Goal: Task Accomplishment & Management: Manage account settings

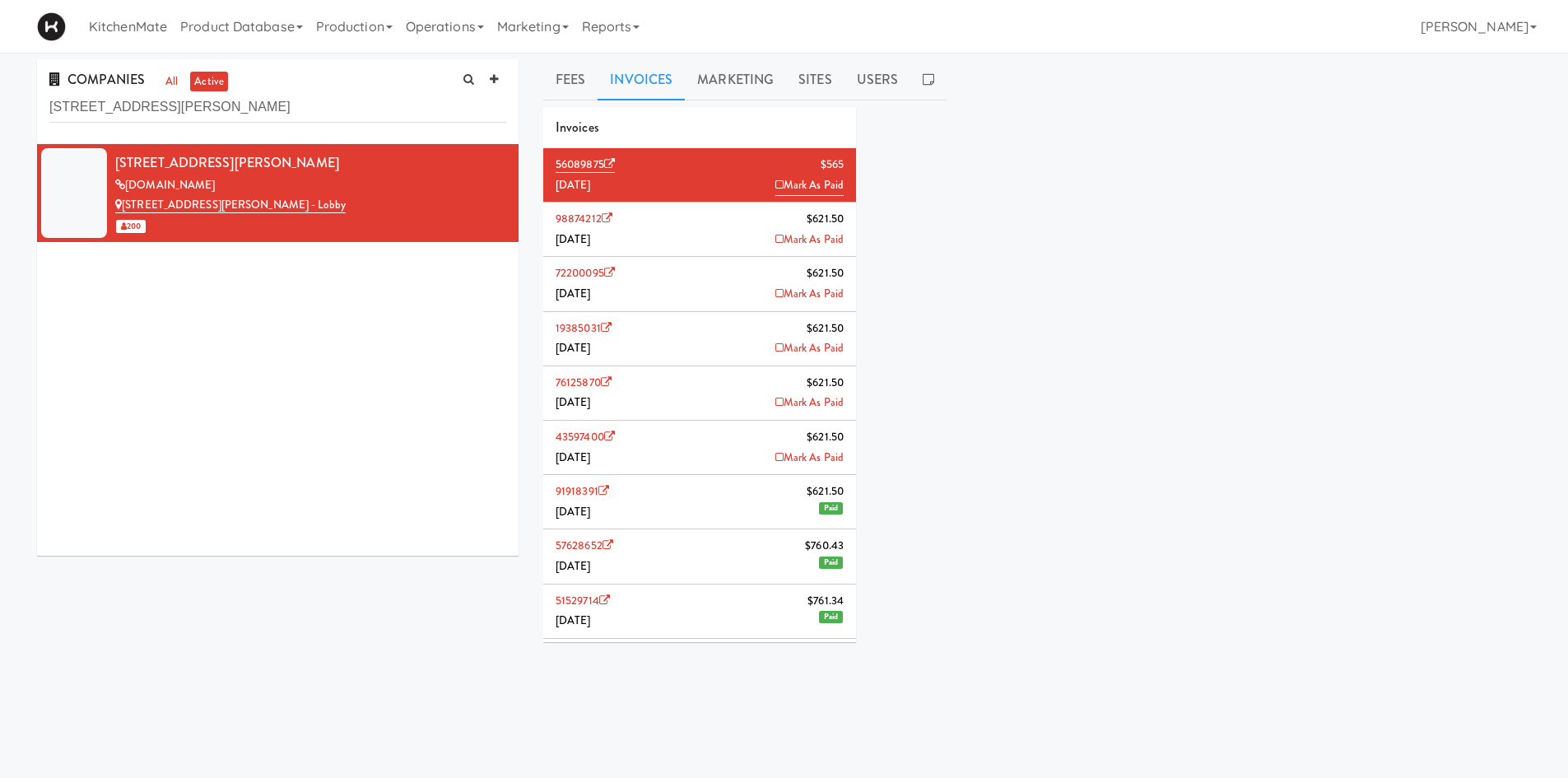
click at [718, 228] on li "98874212 $621.50 [DATE] Mark As Paid" at bounding box center [699, 229] width 313 height 54
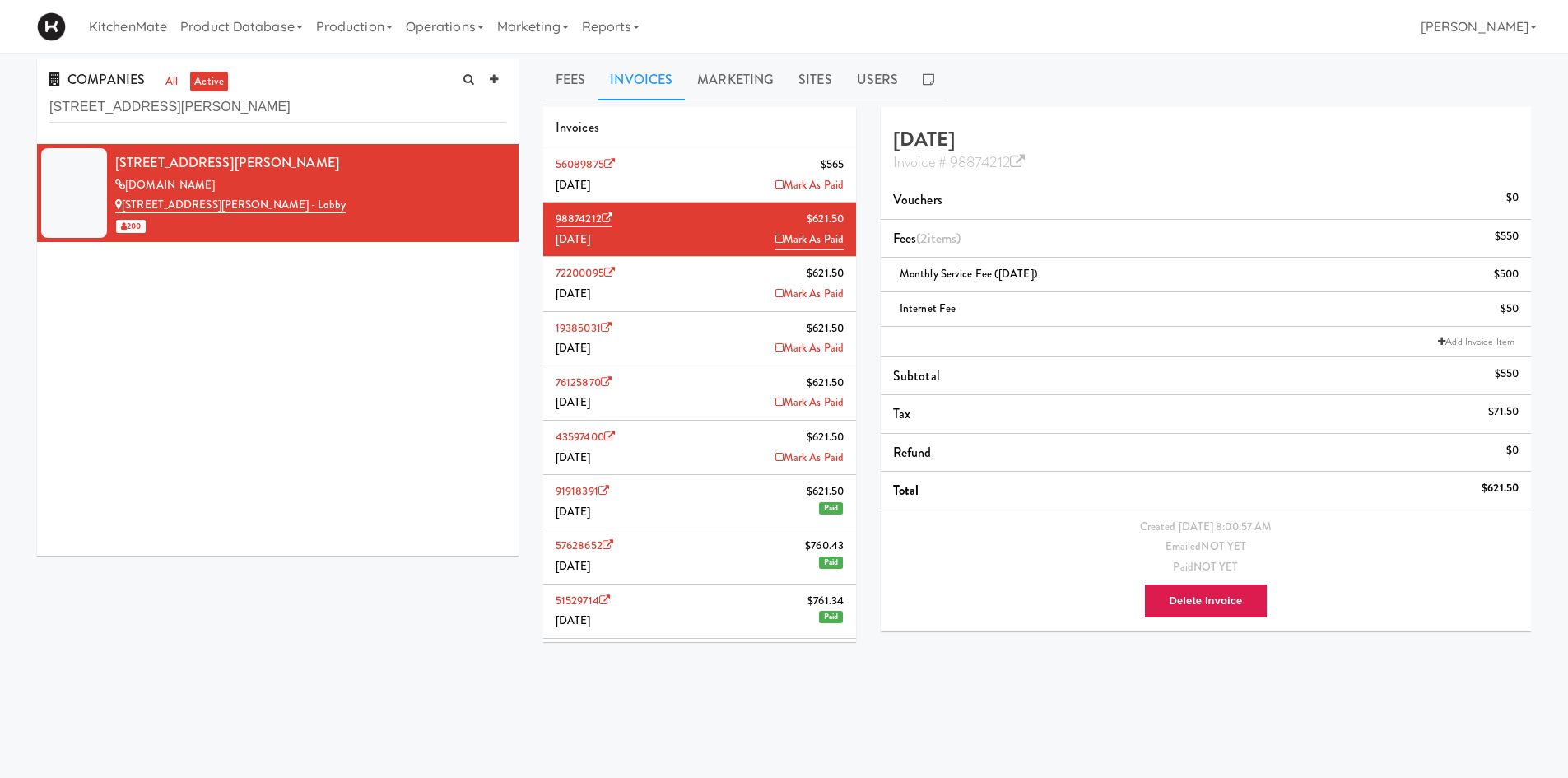
click at [708, 177] on li "56089875 $565 [DATE] Mark As Paid" at bounding box center [699, 175] width 313 height 54
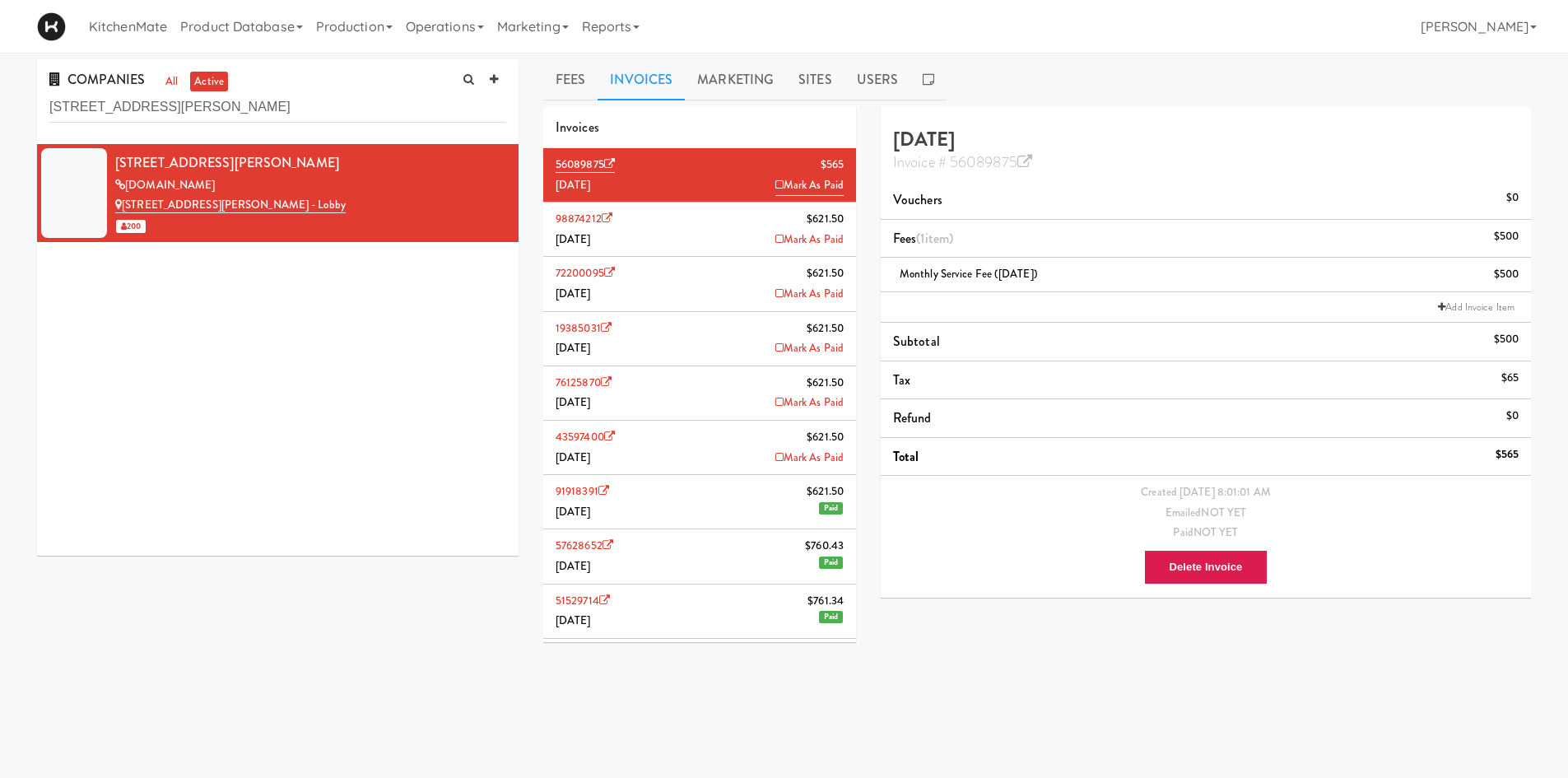
click at [712, 230] on li "98874212 $621.50 [DATE] Mark As Paid" at bounding box center [699, 229] width 313 height 54
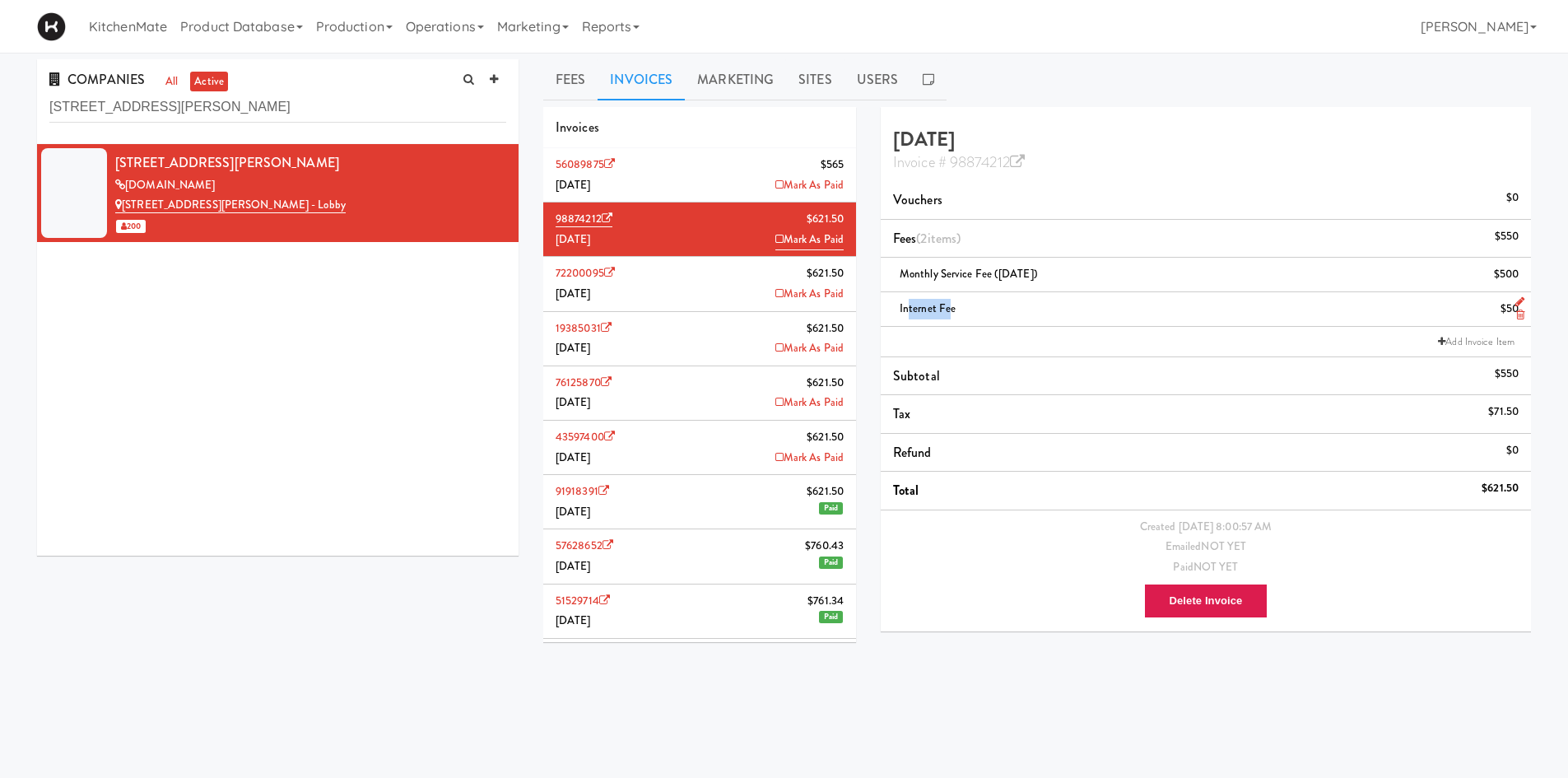
drag, startPoint x: 951, startPoint y: 309, endPoint x: 965, endPoint y: 313, distance: 14.6
click at [920, 313] on span "Internet Fee" at bounding box center [927, 308] width 56 height 15
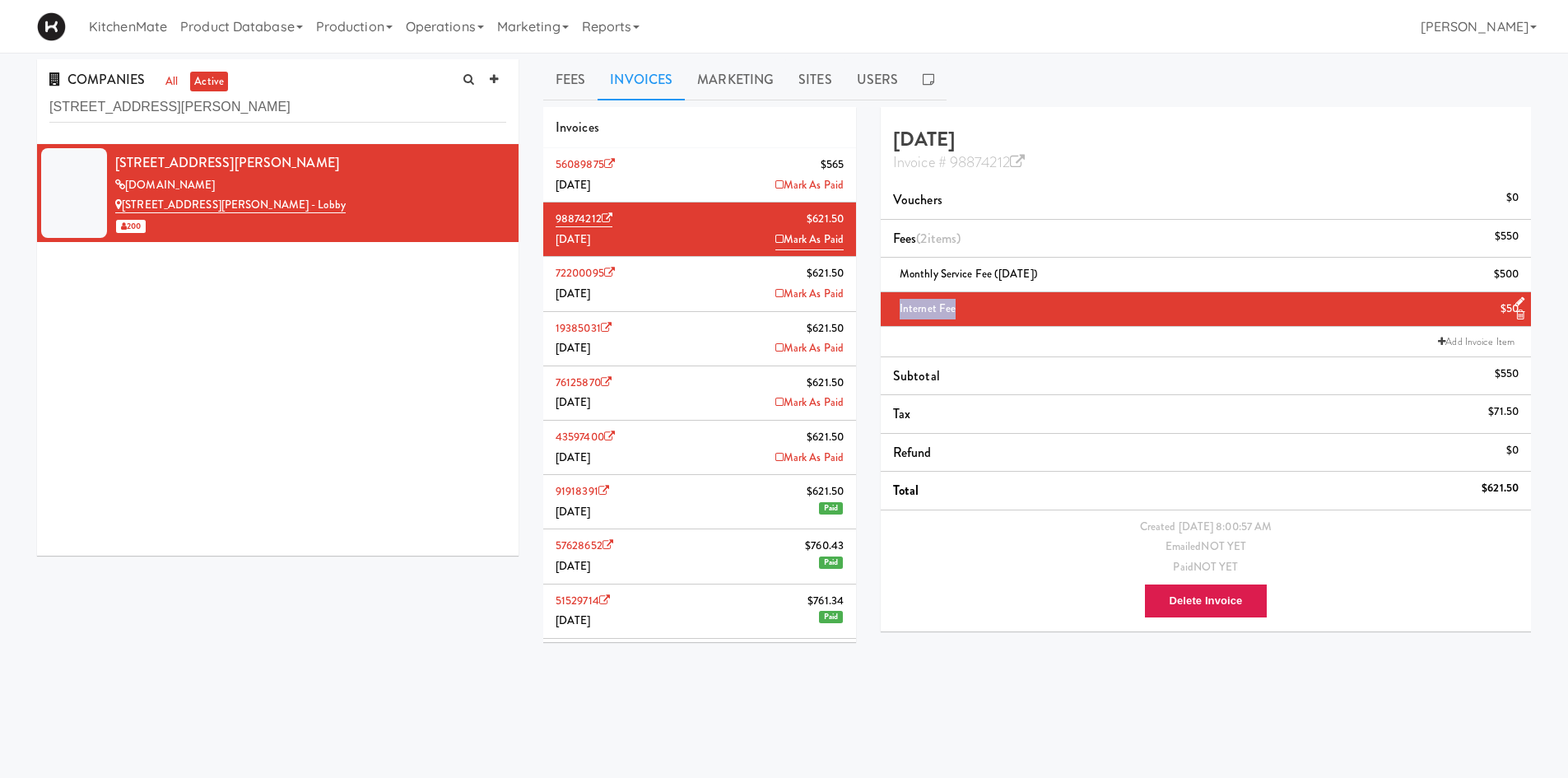
drag, startPoint x: 965, startPoint y: 311, endPoint x: 885, endPoint y: 311, distance: 80.0
click at [885, 311] on li "Internet Fee $50" at bounding box center [1206, 309] width 650 height 34
copy span "Internet Fee"
click at [679, 181] on li "56089875 $565 [DATE] Mark As Paid" at bounding box center [699, 175] width 313 height 54
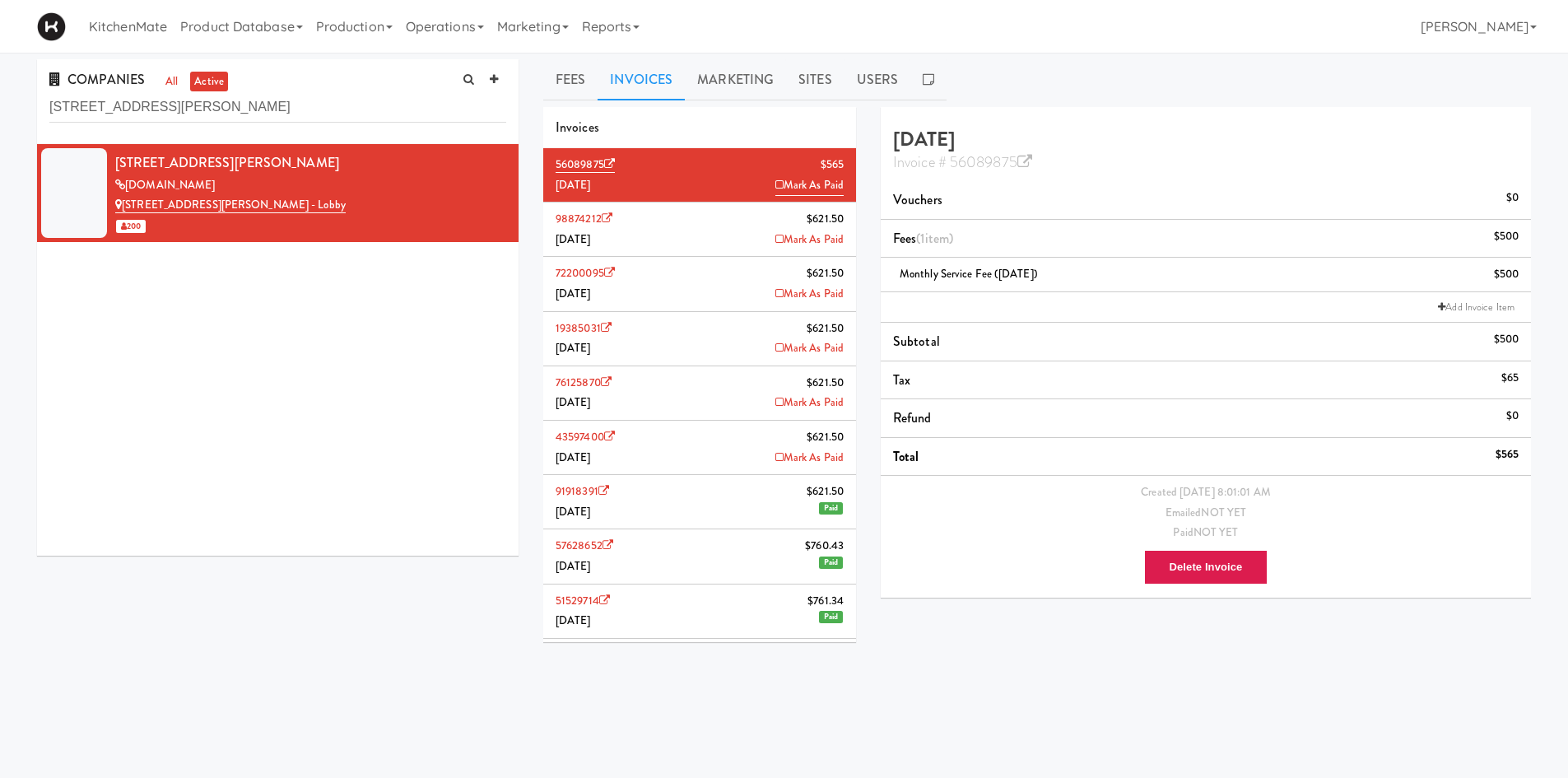
click at [989, 307] on li "Add Invoice Item" at bounding box center [1206, 307] width 650 height 30
click at [1465, 302] on link "Add Invoice Item" at bounding box center [1476, 306] width 85 height 16
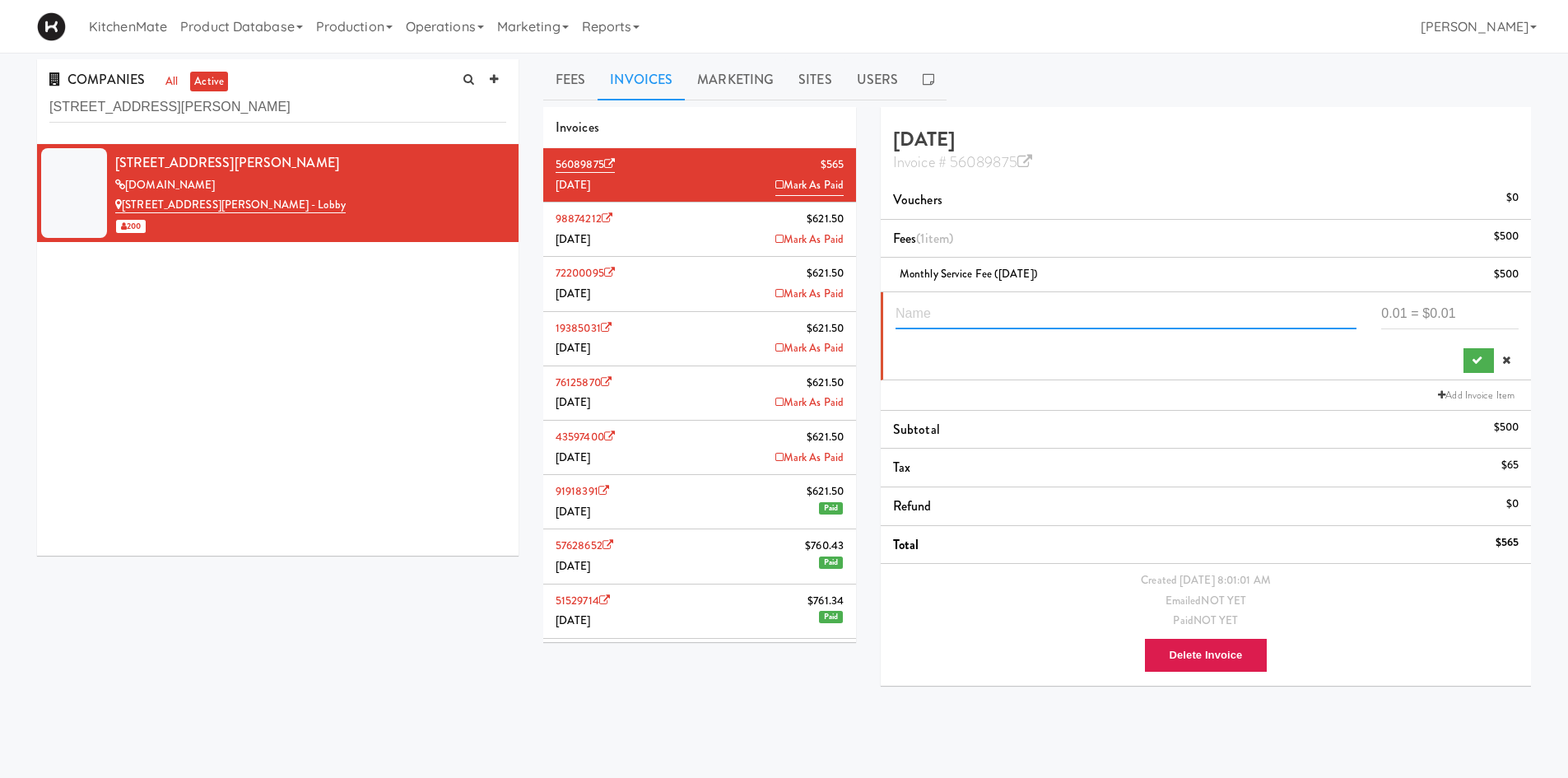
click at [1089, 317] on input "text" at bounding box center [1126, 314] width 461 height 30
paste input "Internet Fee"
type input "Internet Fee"
click at [1419, 314] on input "number" at bounding box center [1450, 314] width 138 height 30
type input "50"
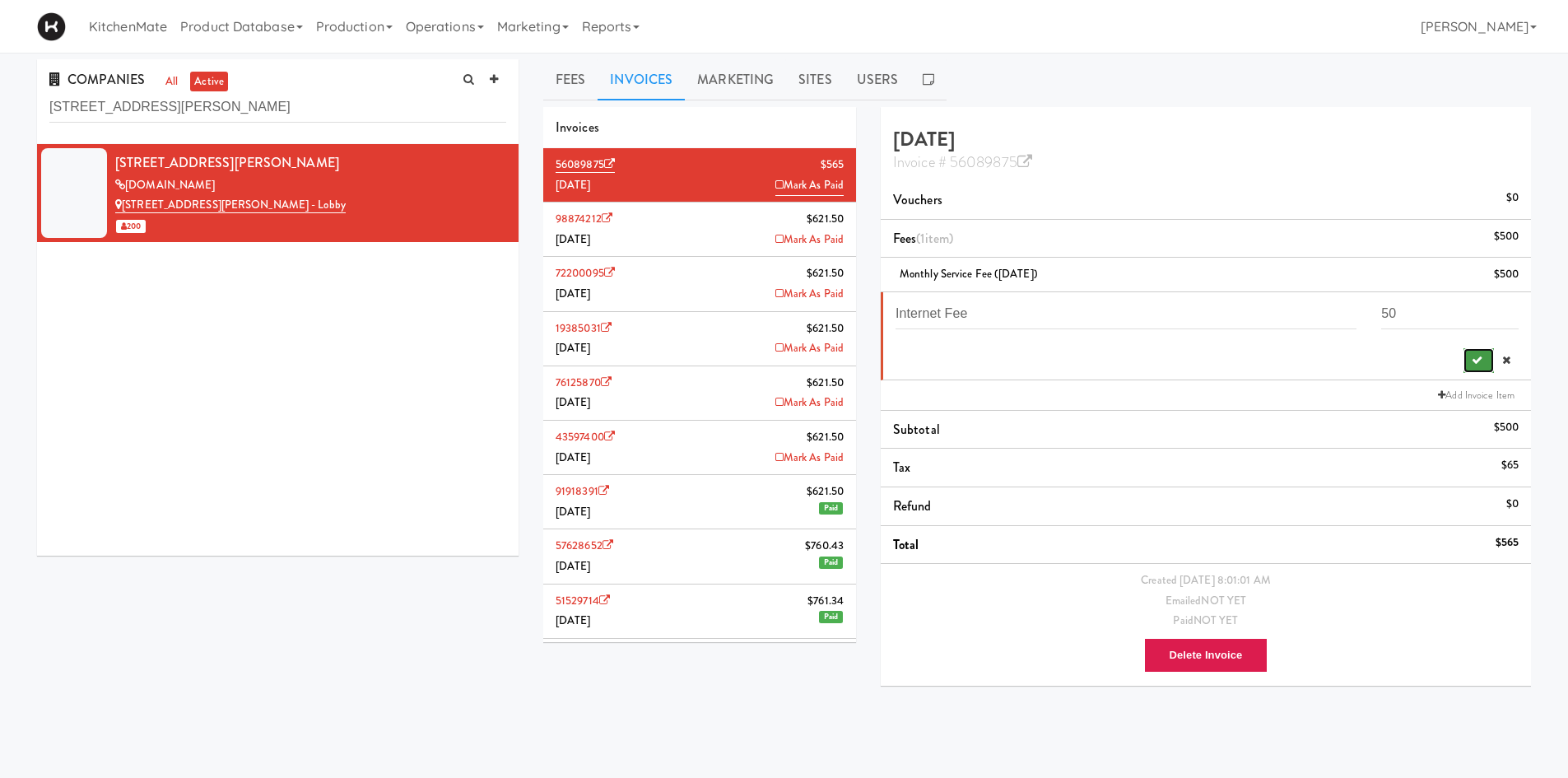
click at [1466, 359] on button "submit" at bounding box center [1479, 360] width 30 height 25
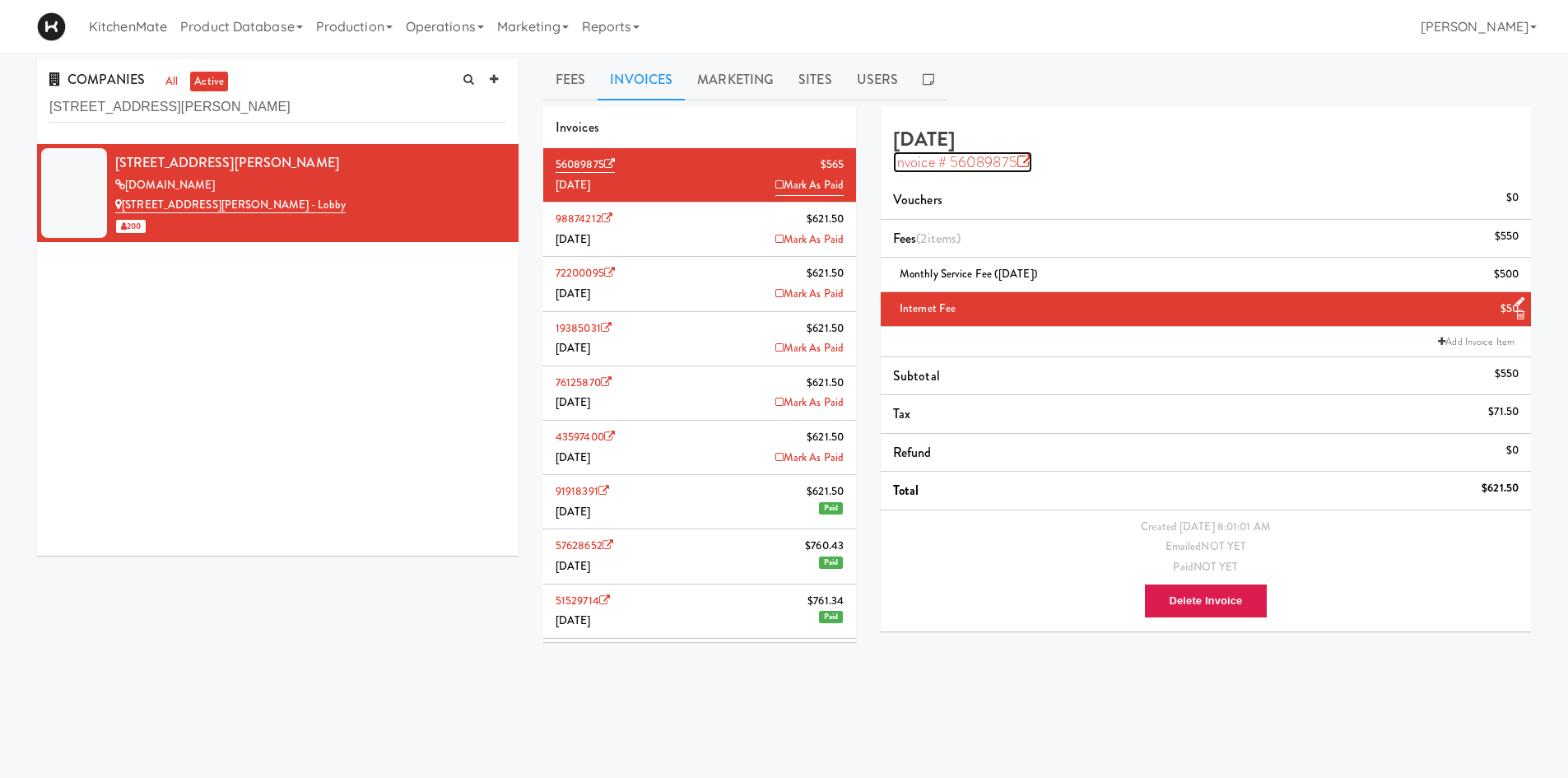
click at [1022, 165] on icon at bounding box center [1025, 163] width 15 height 15
click at [344, 98] on input "100 Sheppard Ave" at bounding box center [278, 107] width 456 height 30
paste input "159006 Ontario Limited"
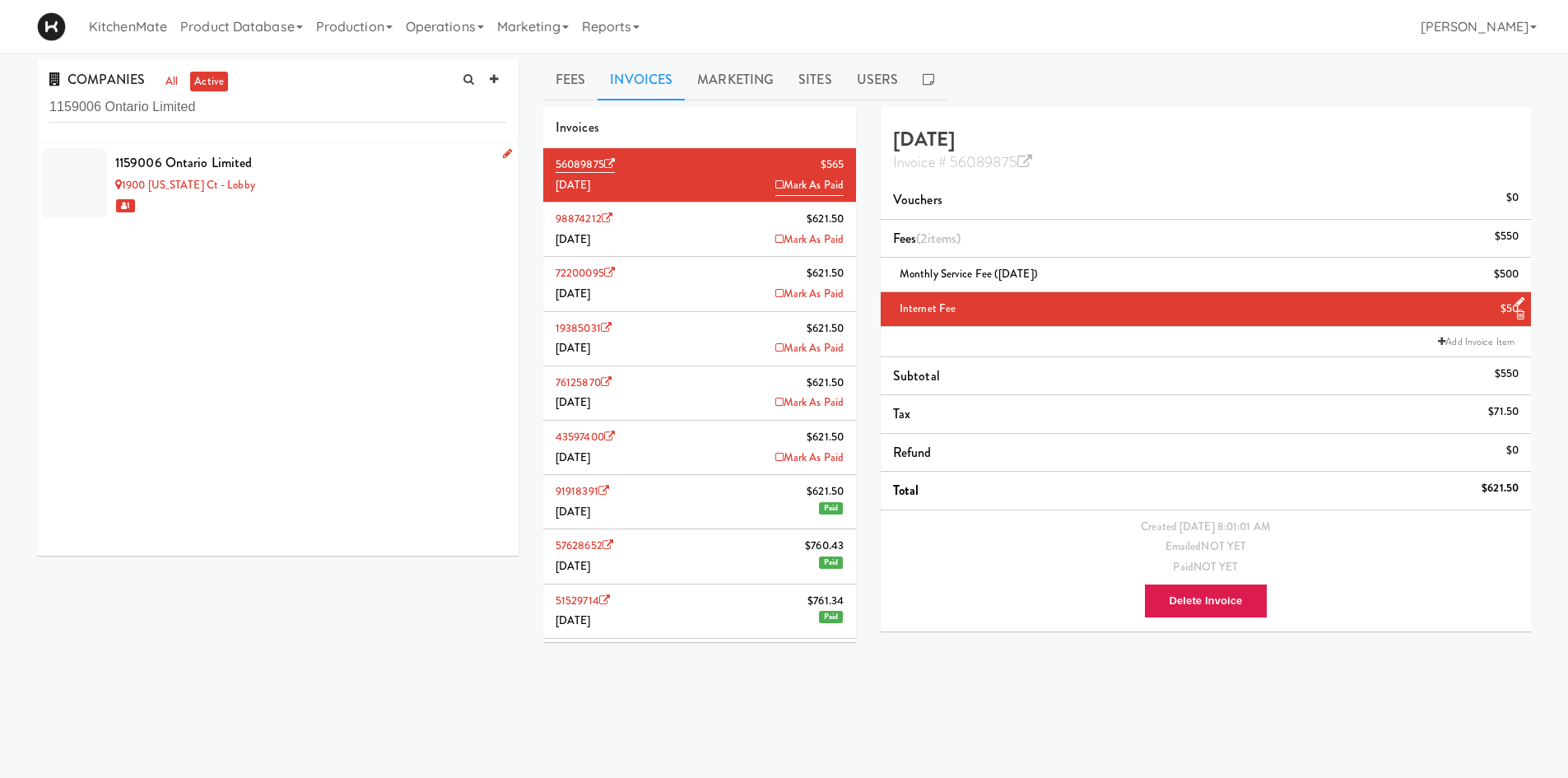
click at [301, 181] on div "1900 Minnesota Ct - Lobby" at bounding box center [310, 185] width 391 height 21
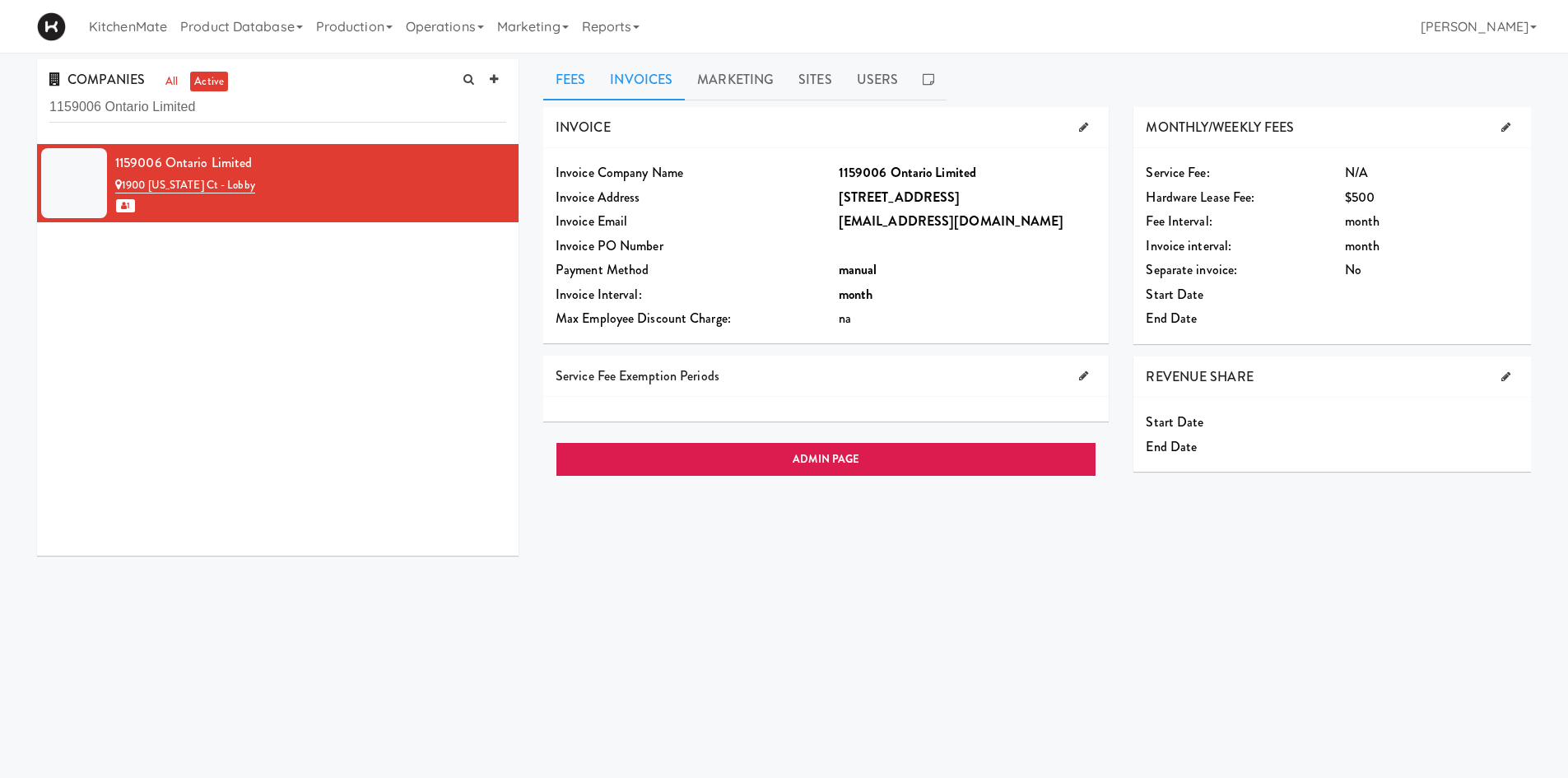
click at [627, 78] on link "Invoices" at bounding box center [641, 79] width 87 height 41
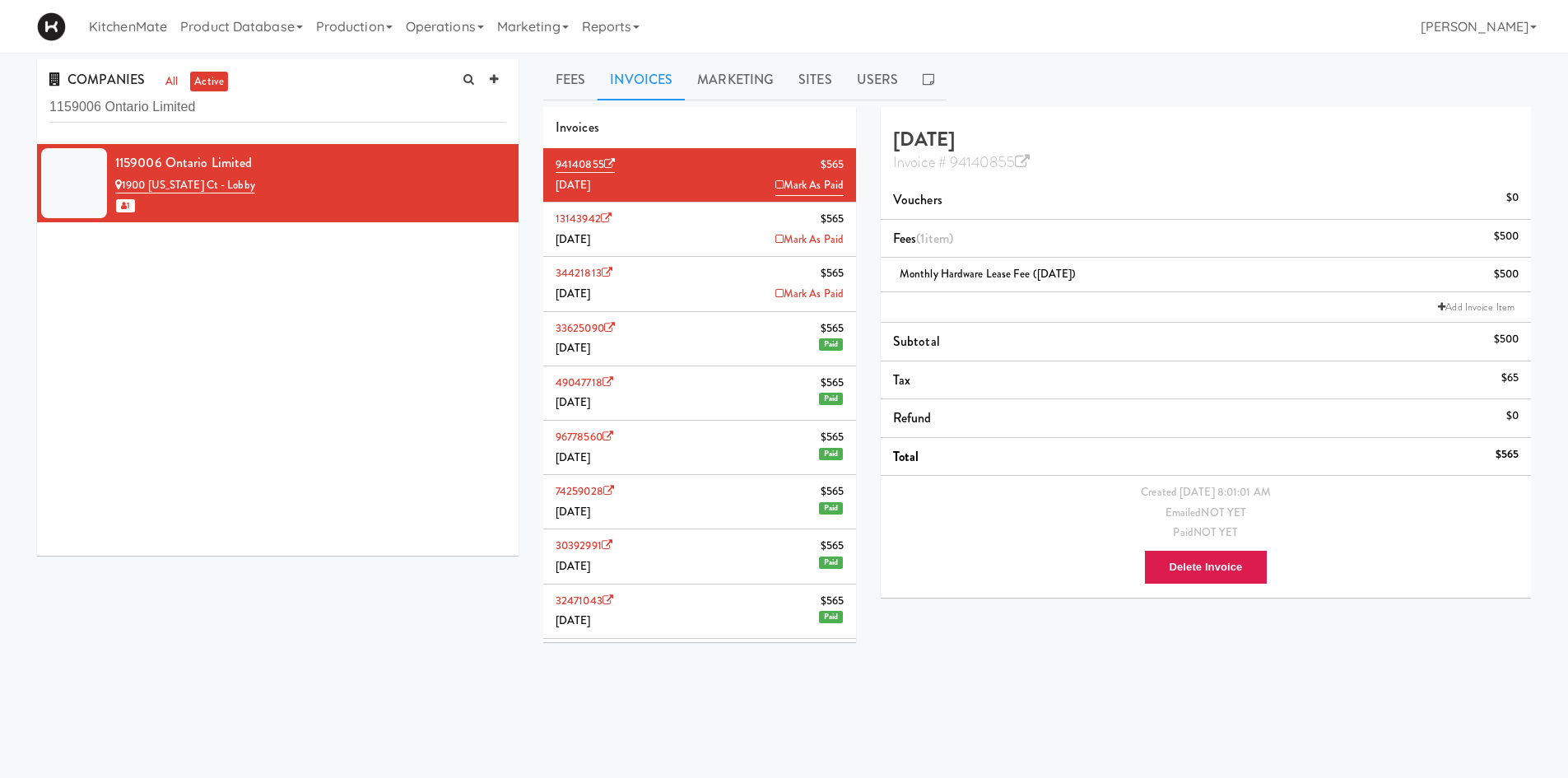
click at [724, 225] on li "13143942 $565 August 2025 Mark As Paid" at bounding box center [699, 229] width 313 height 54
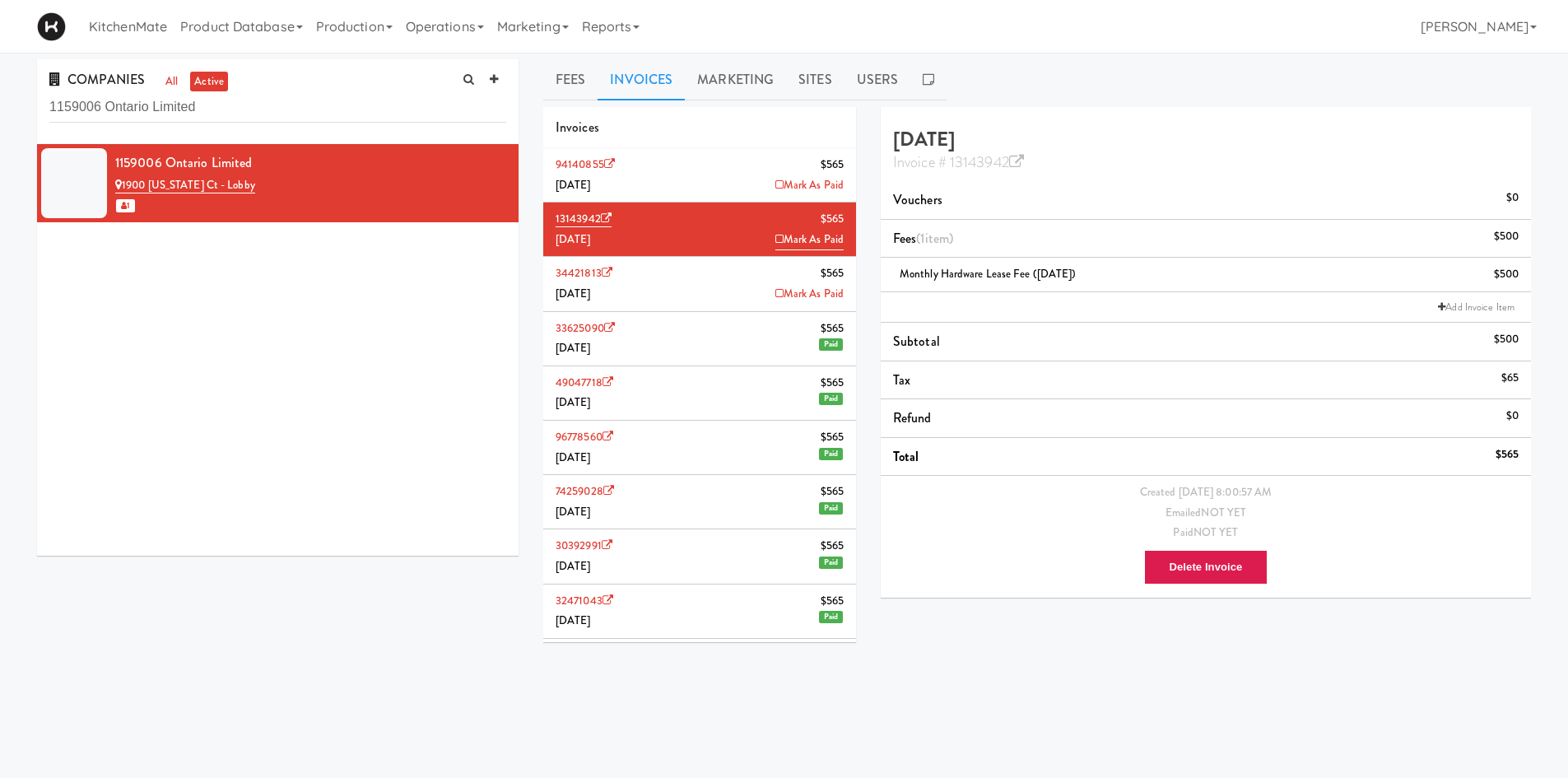
click at [707, 173] on li "94140855 $565 September 2025 Mark As Paid" at bounding box center [699, 175] width 313 height 54
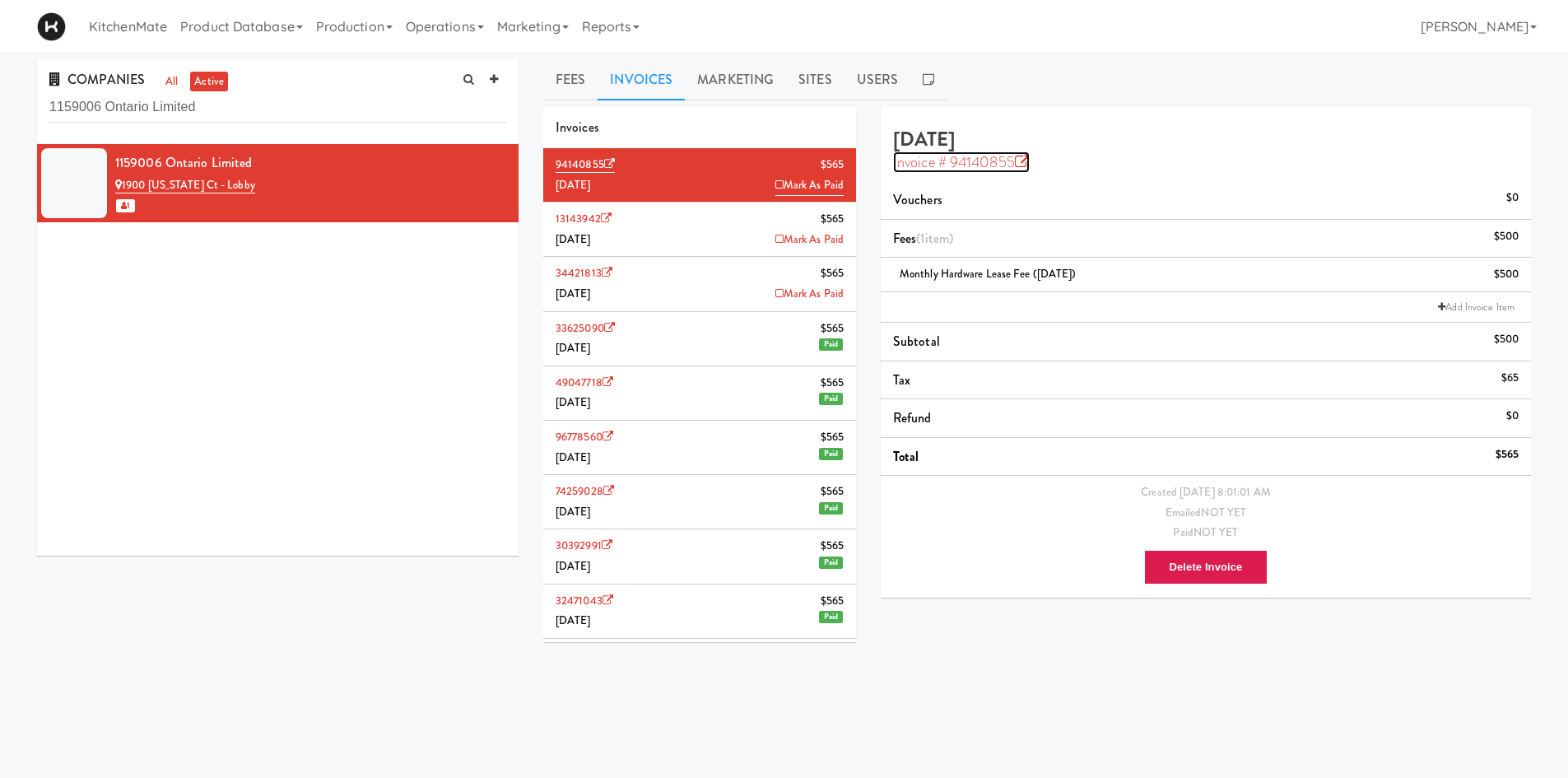
click at [1025, 160] on icon at bounding box center [1022, 163] width 15 height 15
click at [262, 105] on input "1159006 Ontario Limited" at bounding box center [278, 107] width 456 height 30
paste input "AbbVie Corporation"
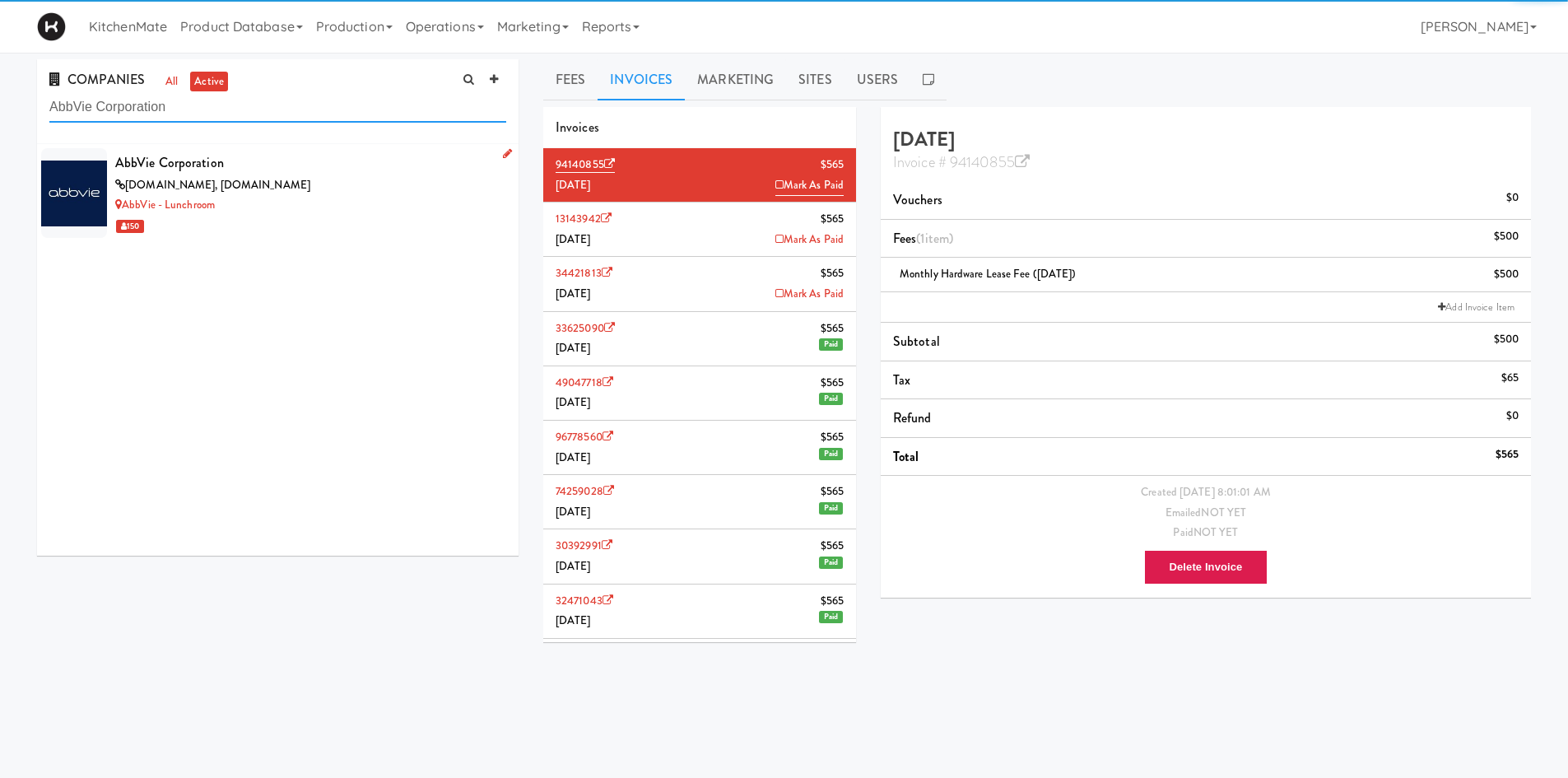
type input "AbbVie Corporation"
click at [293, 169] on div "AbbVie Corporation" at bounding box center [310, 163] width 391 height 25
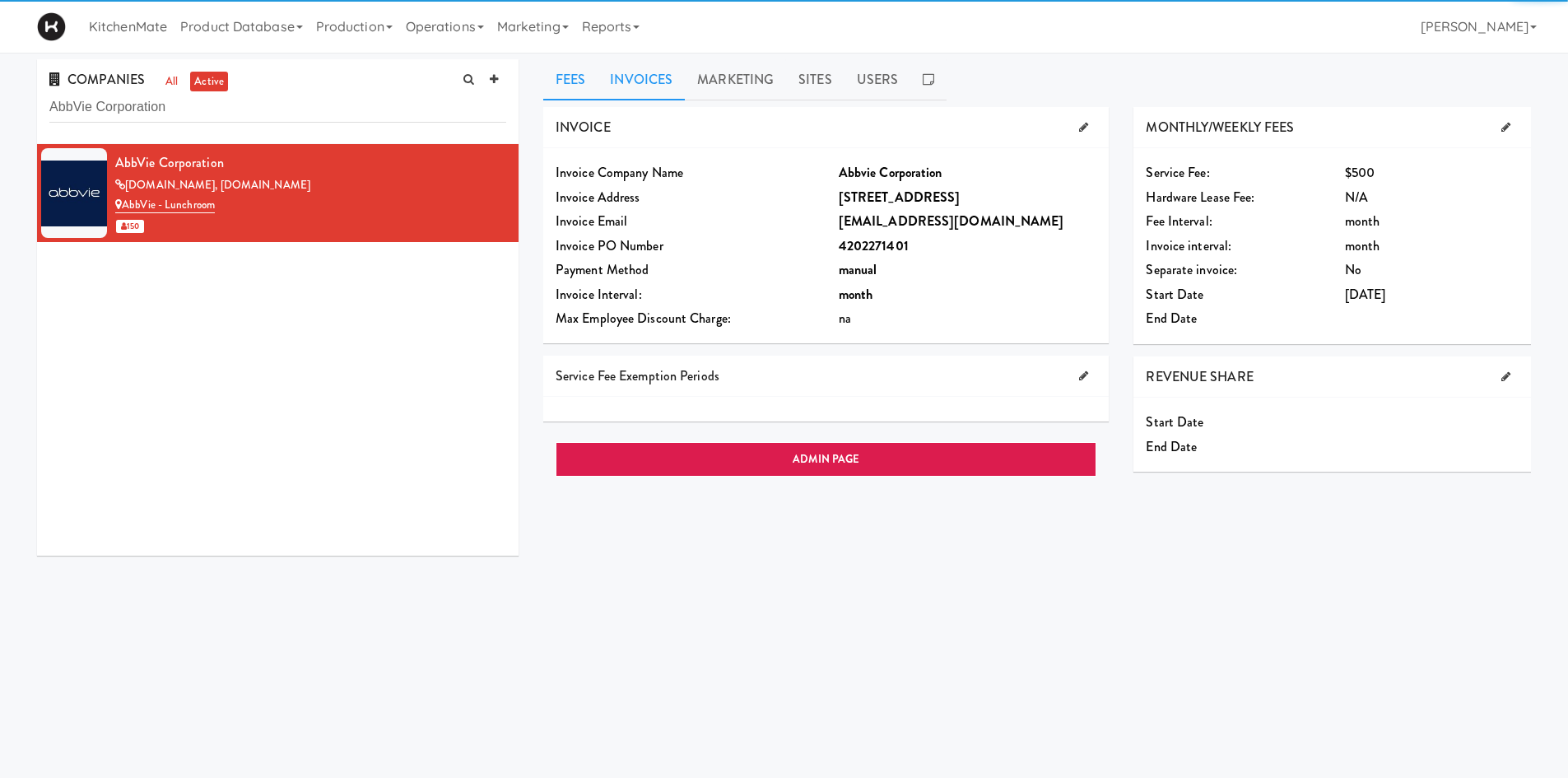
click at [651, 78] on link "Invoices" at bounding box center [641, 79] width 87 height 41
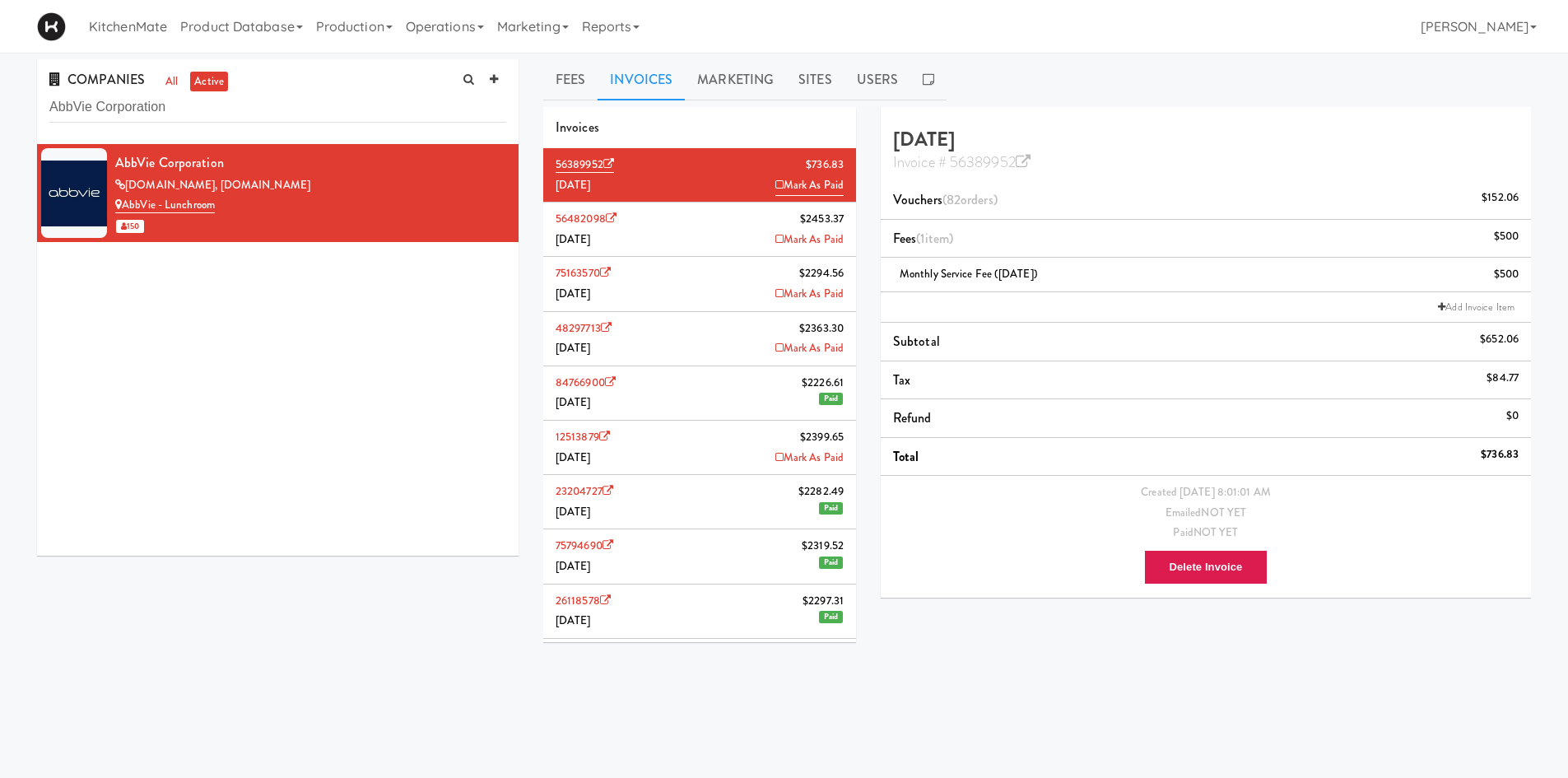
click at [732, 215] on li "56482098 $2453.37 August 2025 Mark As Paid" at bounding box center [699, 229] width 313 height 54
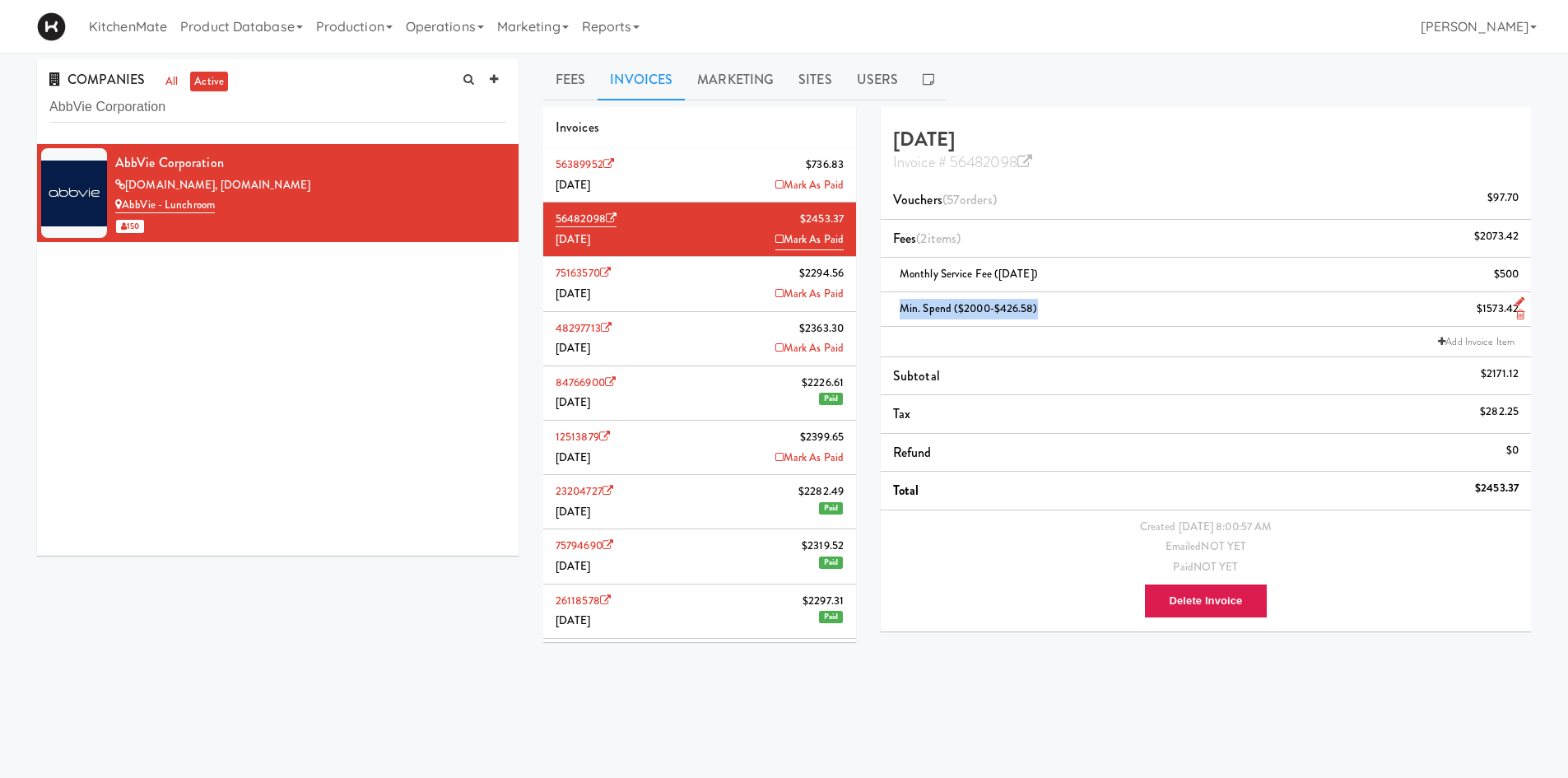
drag, startPoint x: 1048, startPoint y: 307, endPoint x: 894, endPoint y: 322, distance: 154.7
click at [894, 322] on li "Min. Spend ($2000-$426.58) $1573.42" at bounding box center [1206, 309] width 650 height 34
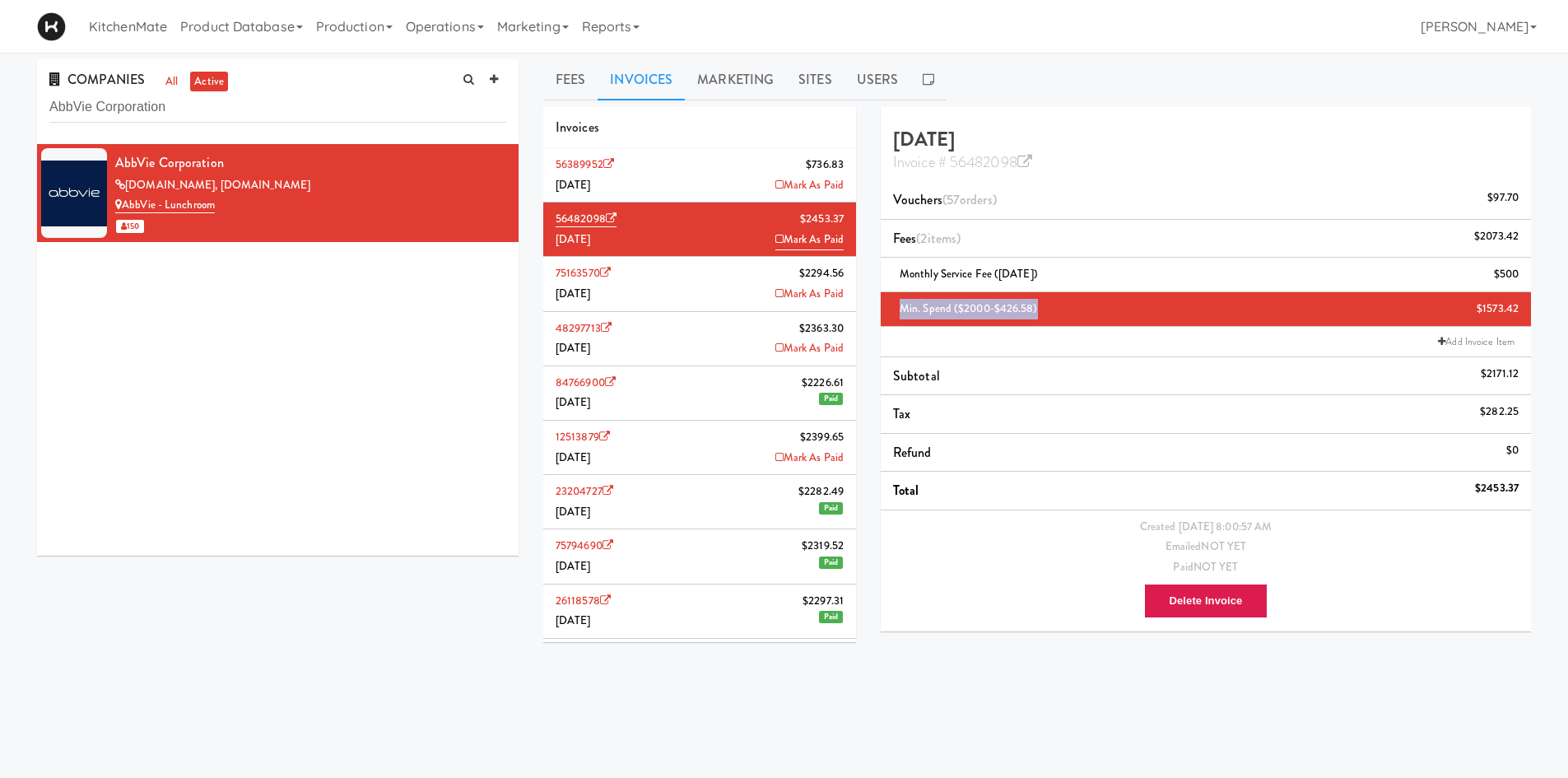
copy span "Min. Spend ($2000-$426.58)"
click at [325, 106] on input "AbbVie Corporation" at bounding box center [278, 107] width 456 height 30
paste input "2509225 Ontario Inc (Avison Young)"
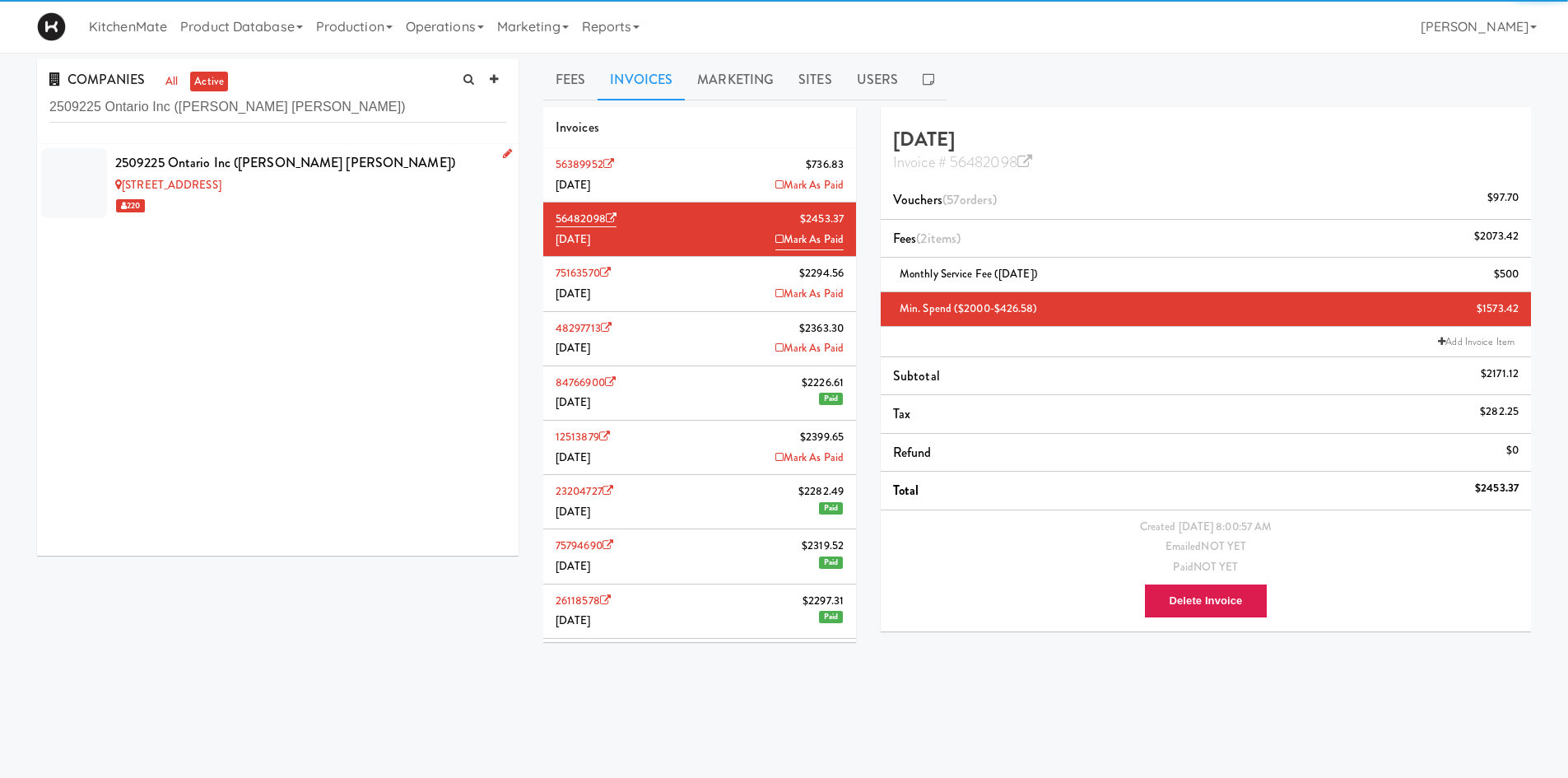
click at [298, 159] on div "2509225 Ontario Inc (Avison Young)" at bounding box center [310, 163] width 391 height 25
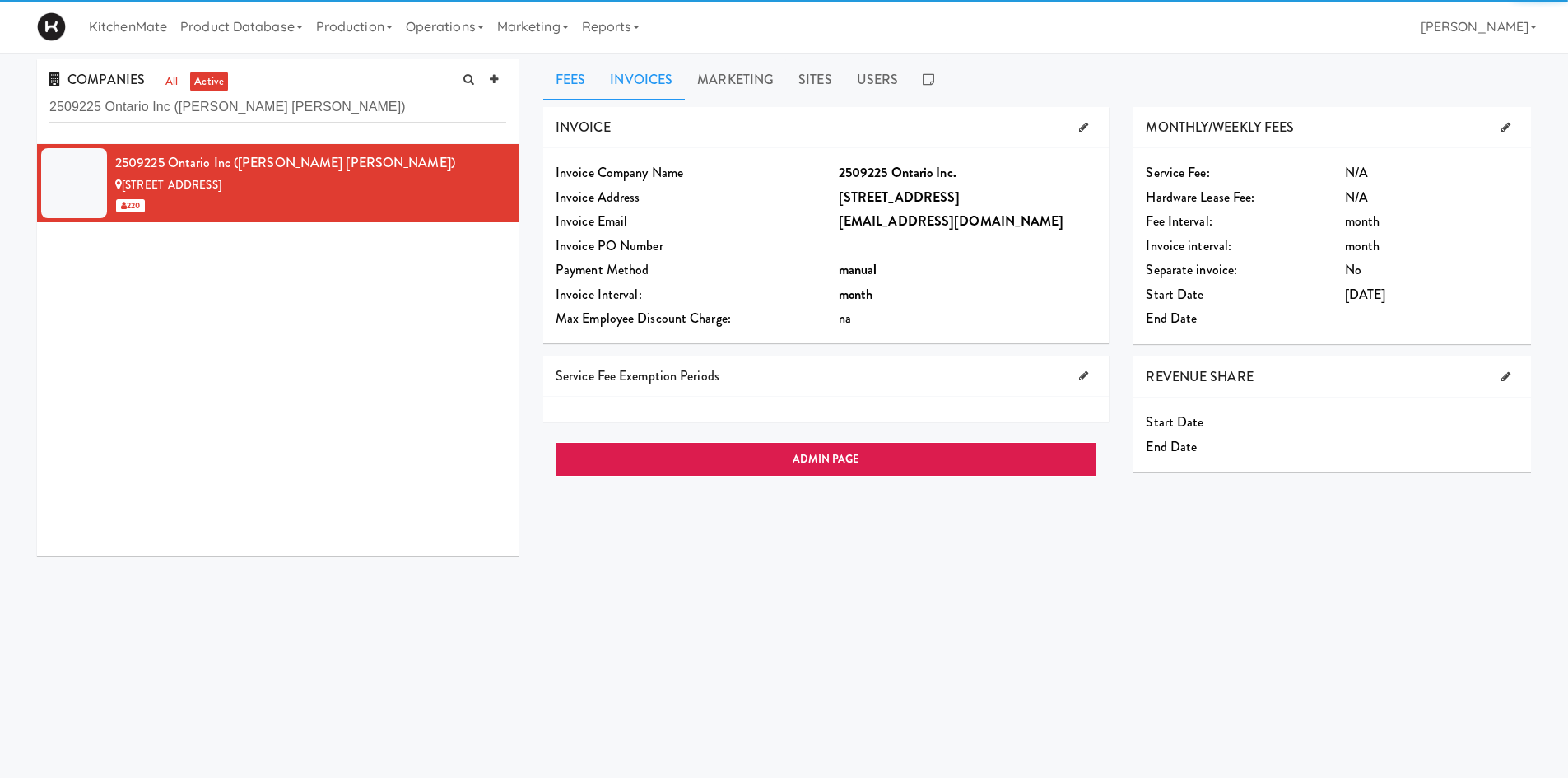
click at [654, 91] on link "Invoices" at bounding box center [641, 79] width 87 height 41
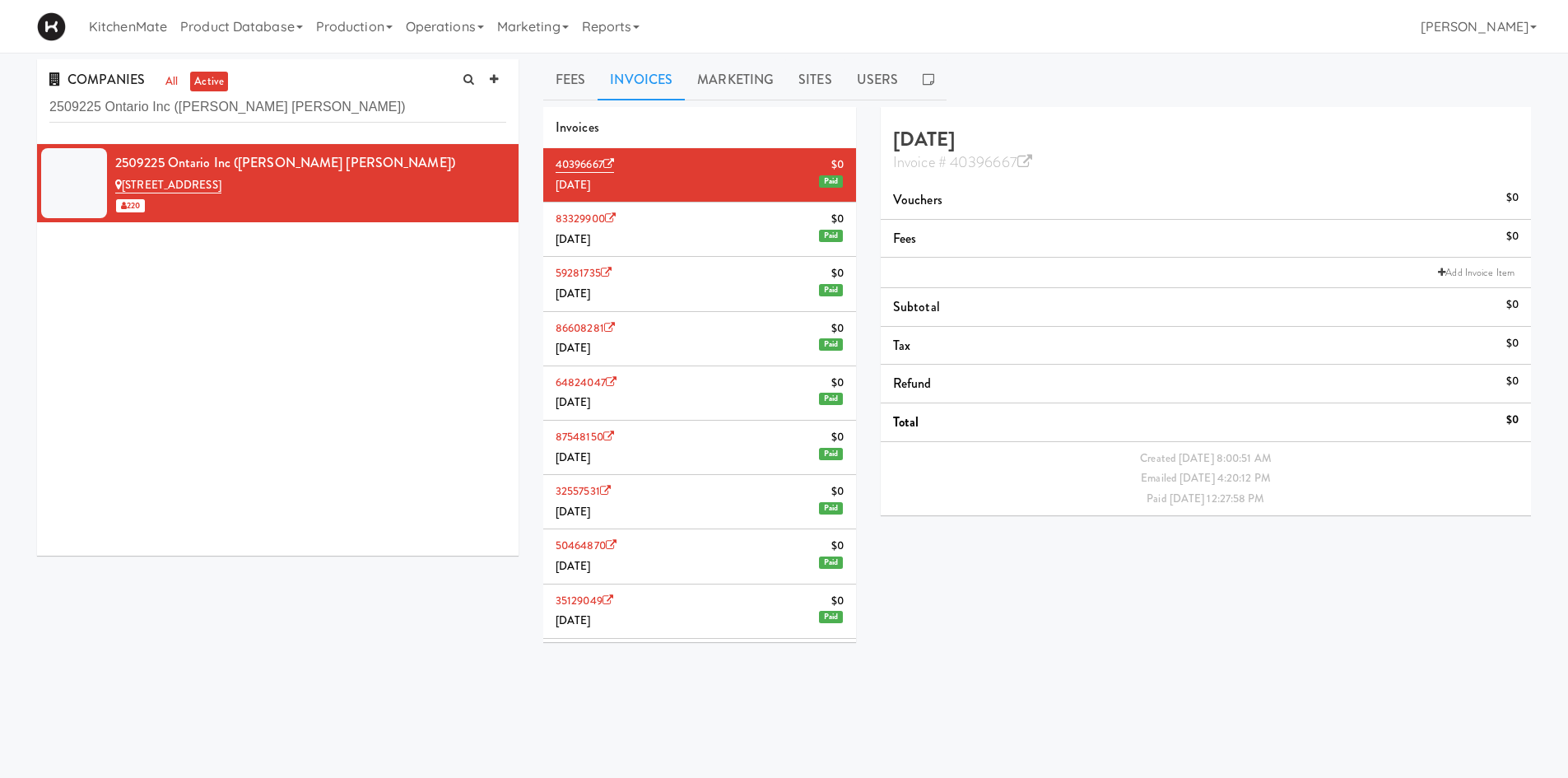
click at [710, 233] on li "83329900 $0 May 2025 Paid" at bounding box center [699, 229] width 313 height 54
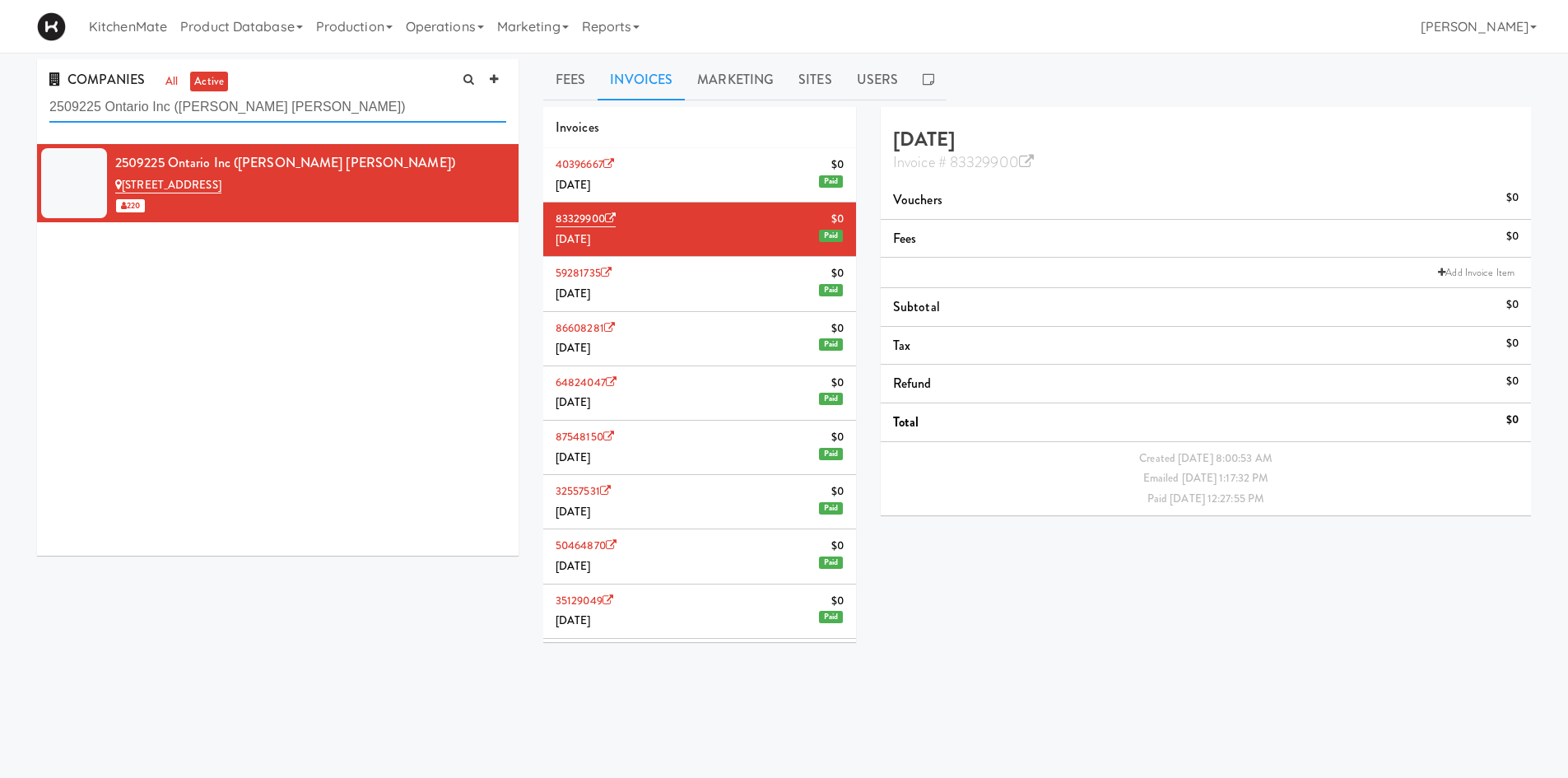
click at [335, 107] on input "2509225 Ontario Inc (Avison Young)" at bounding box center [278, 107] width 456 height 30
paste input "LANSING"
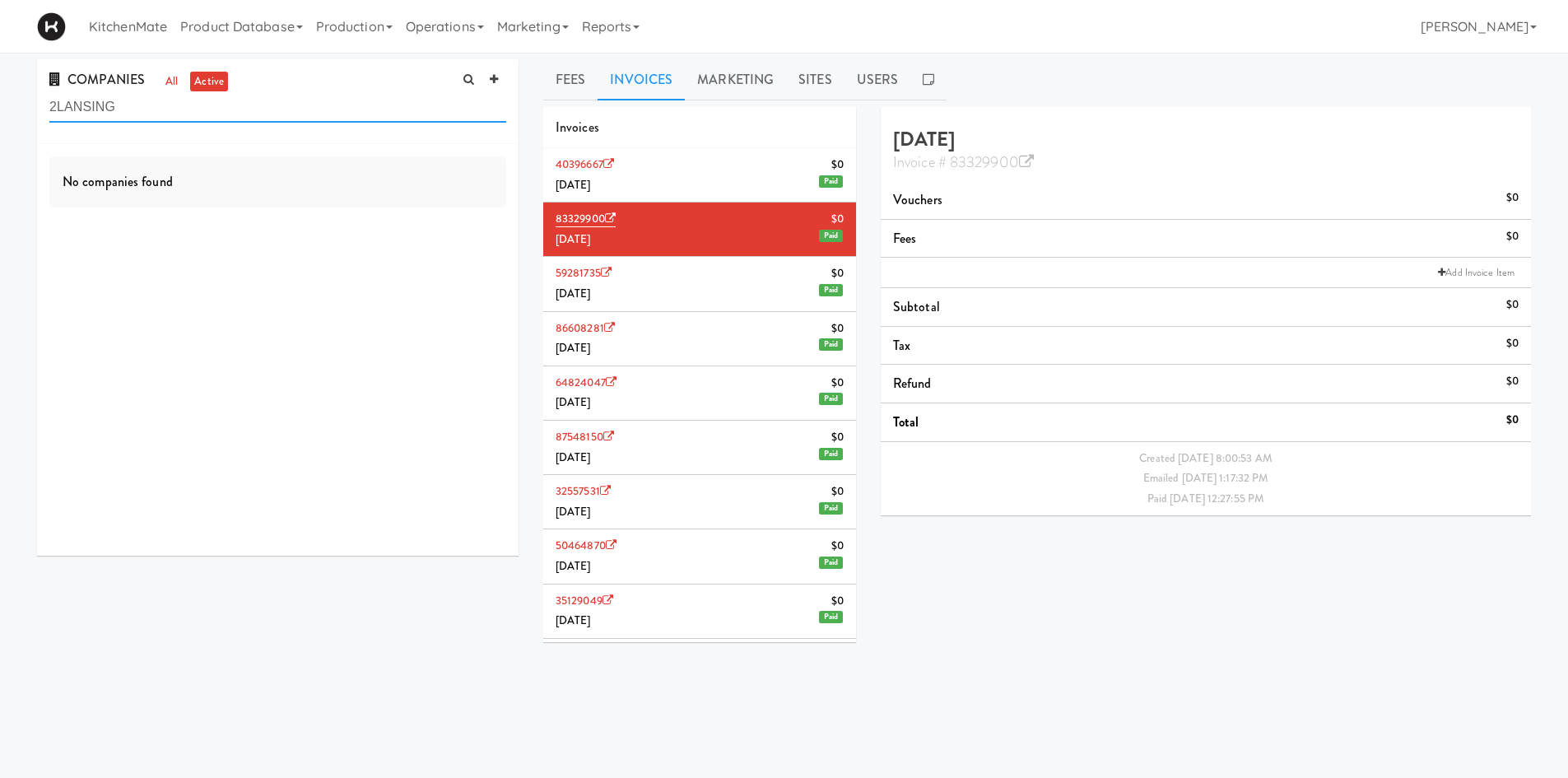
click at [173, 97] on input "2LANSING" at bounding box center [278, 107] width 456 height 30
type input "2LANSING"
click at [489, 33] on link "Operations" at bounding box center [445, 26] width 91 height 52
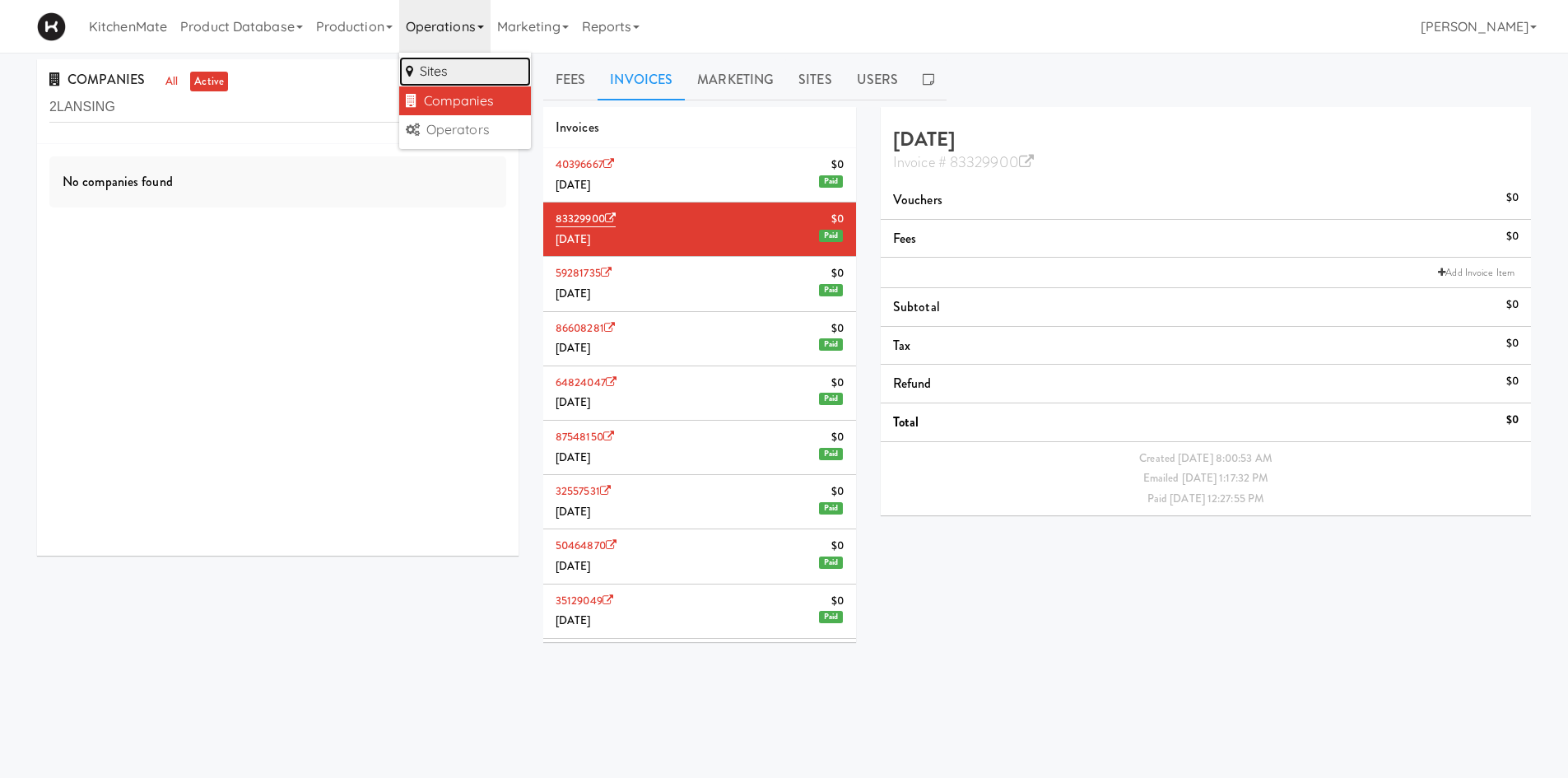
click at [474, 67] on link "Sites" at bounding box center [465, 71] width 132 height 29
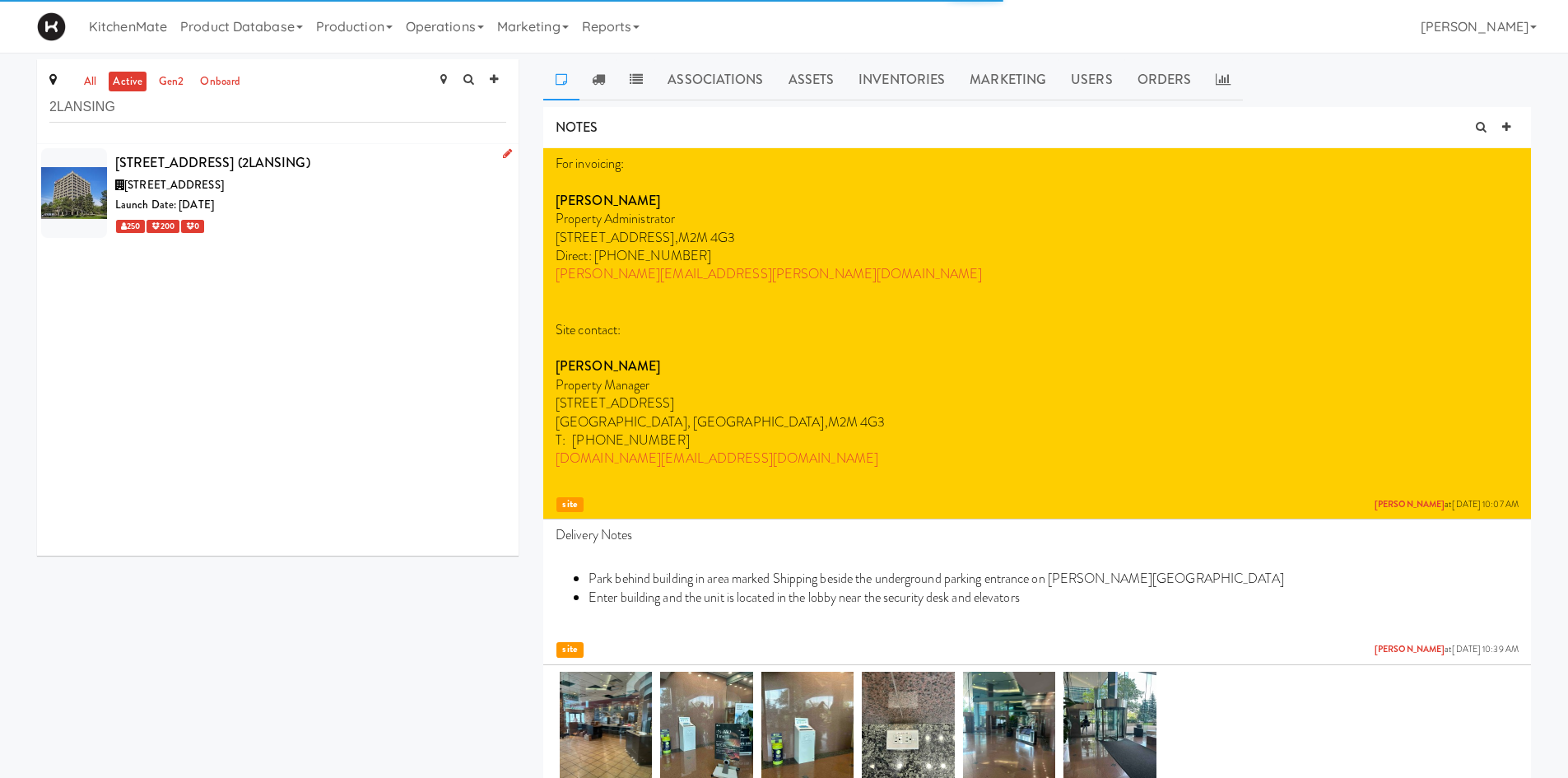
click at [279, 203] on div "Launch Date: Jan 15, 2024" at bounding box center [310, 205] width 391 height 21
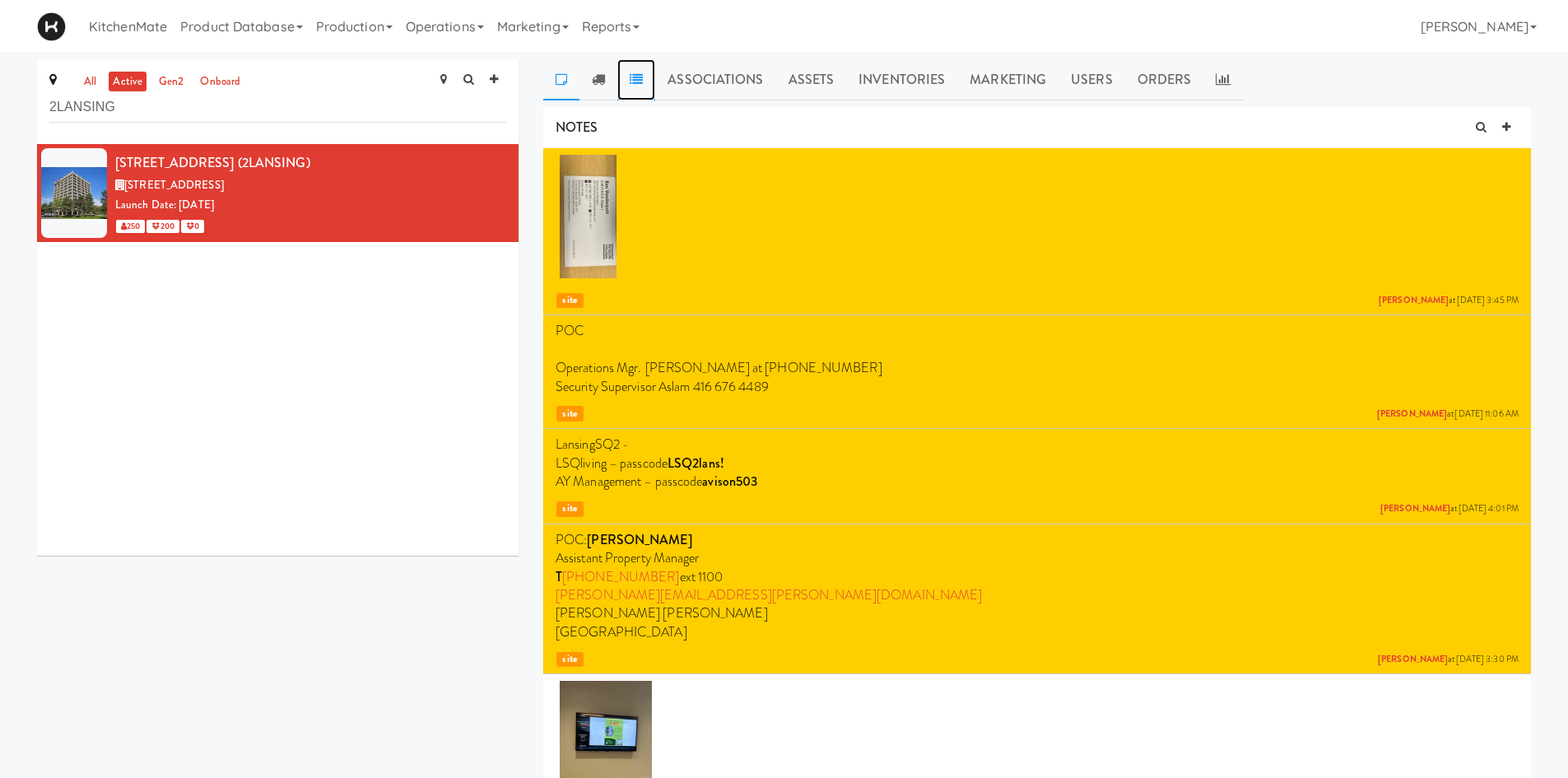
click at [645, 83] on link at bounding box center [636, 79] width 38 height 41
click at [132, 94] on input "2LANSING" at bounding box center [278, 107] width 456 height 30
click at [132, 97] on input "2LANSING" at bounding box center [278, 107] width 456 height 30
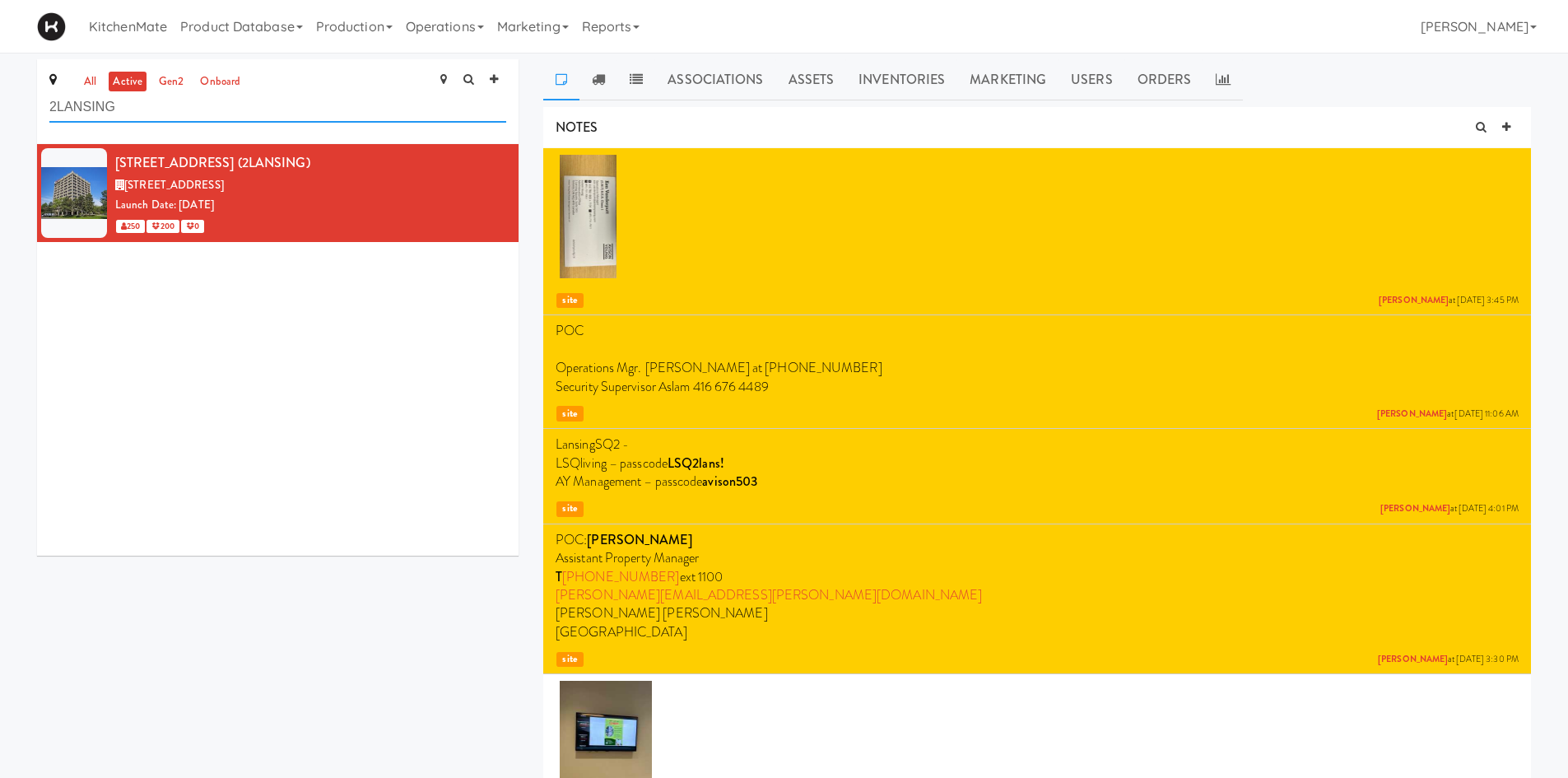
paste input "100 Sheppard Ave"
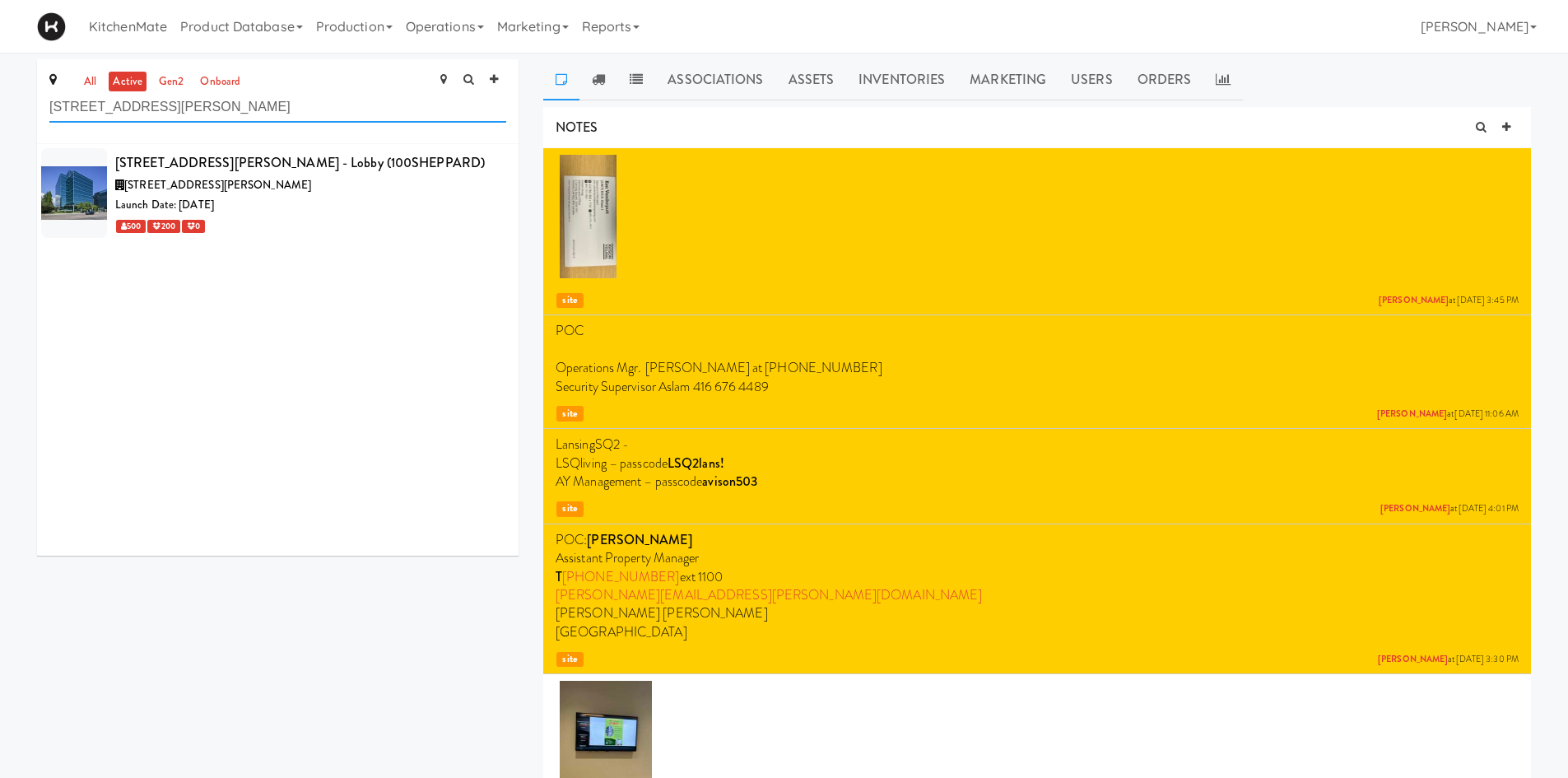
click at [203, 107] on input "100 Sheppard Ave" at bounding box center [278, 107] width 456 height 30
click at [266, 95] on input "100 Sheppard Ave" at bounding box center [278, 107] width 456 height 30
click at [266, 114] on input "100 Sheppard Ave" at bounding box center [278, 107] width 456 height 30
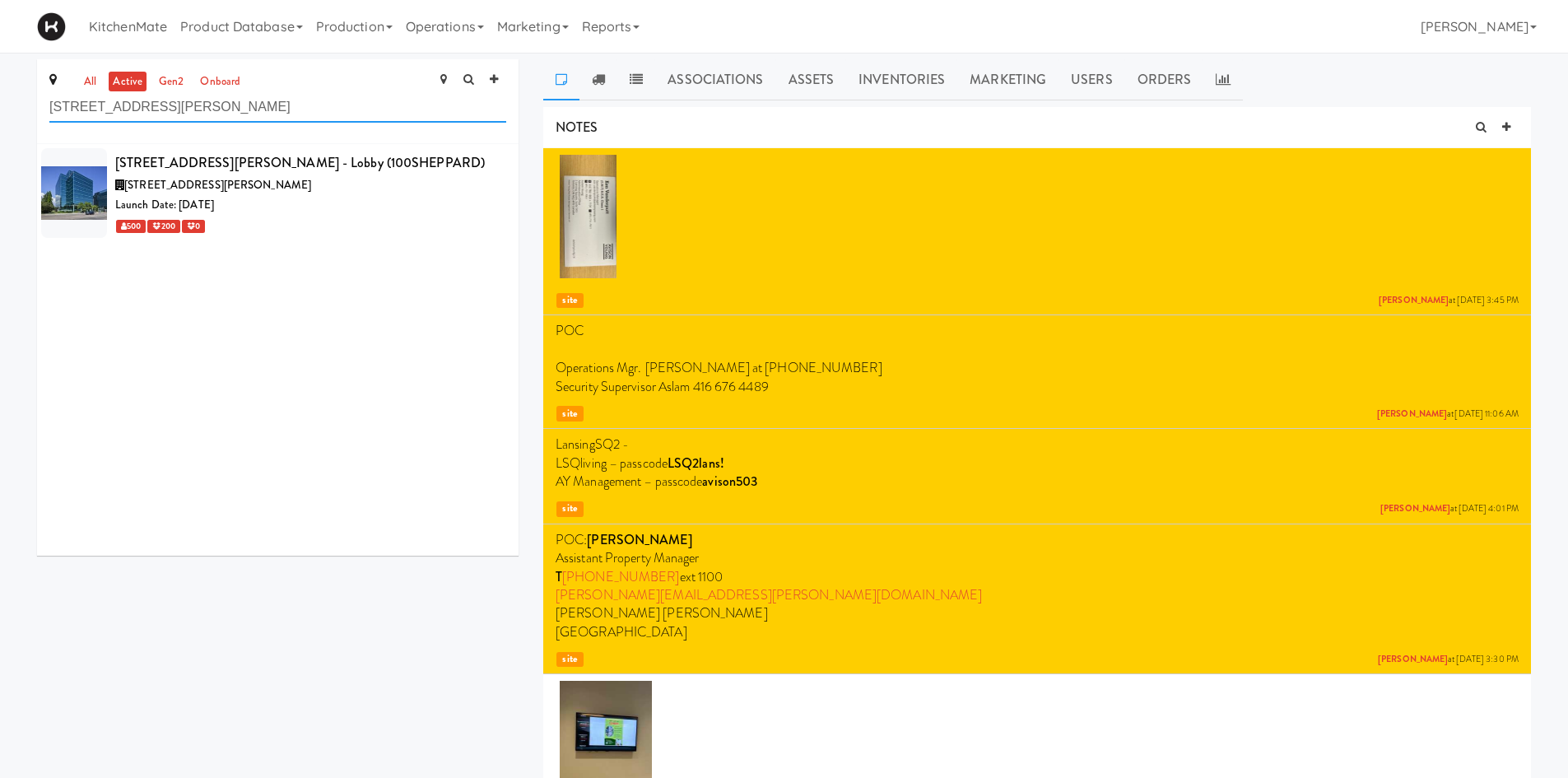
click at [266, 114] on input "100 Sheppard Ave" at bounding box center [278, 107] width 456 height 30
paste input "159006 Ontario Limited"
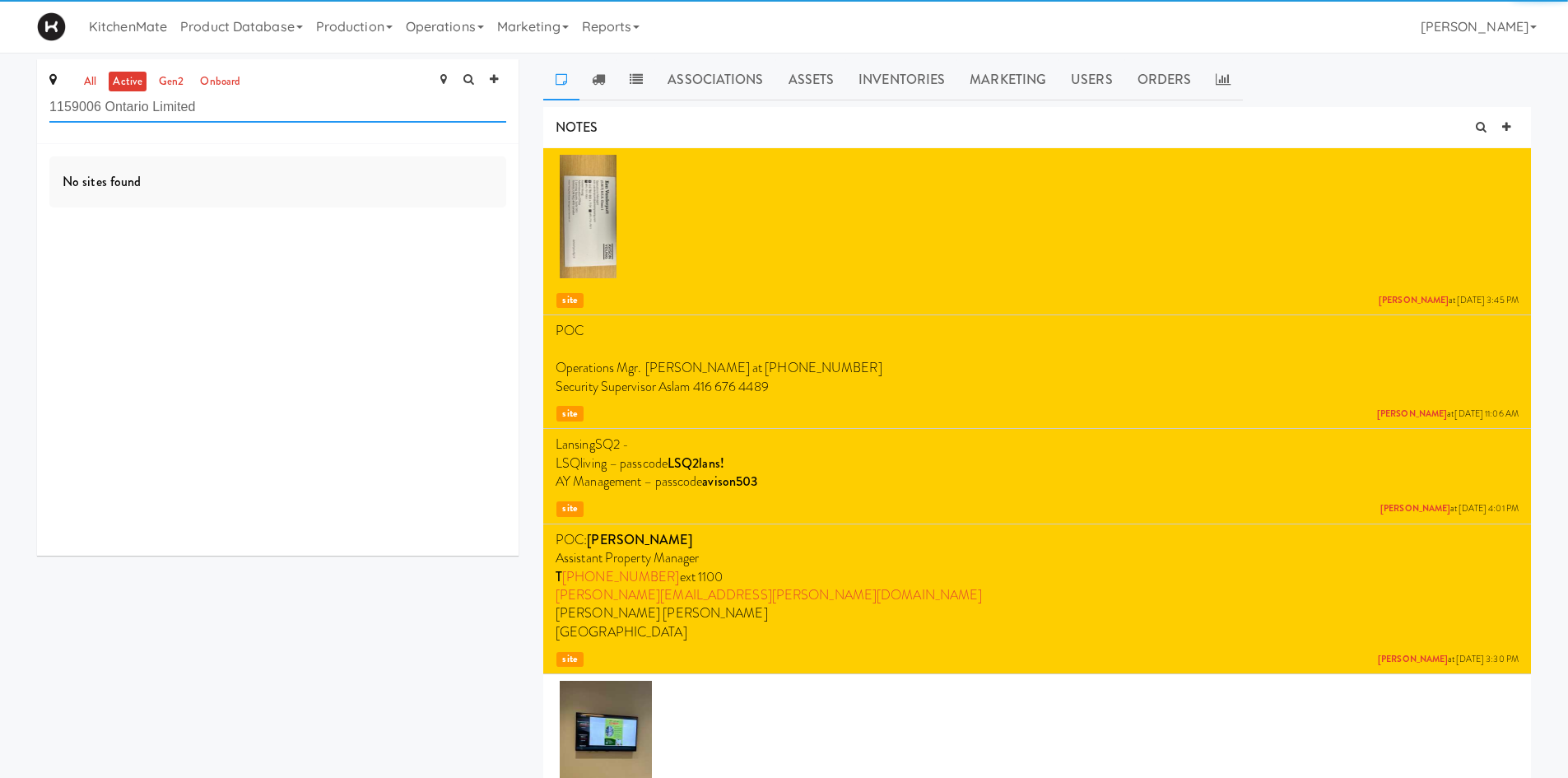
type input "1159006 Ontario Limited"
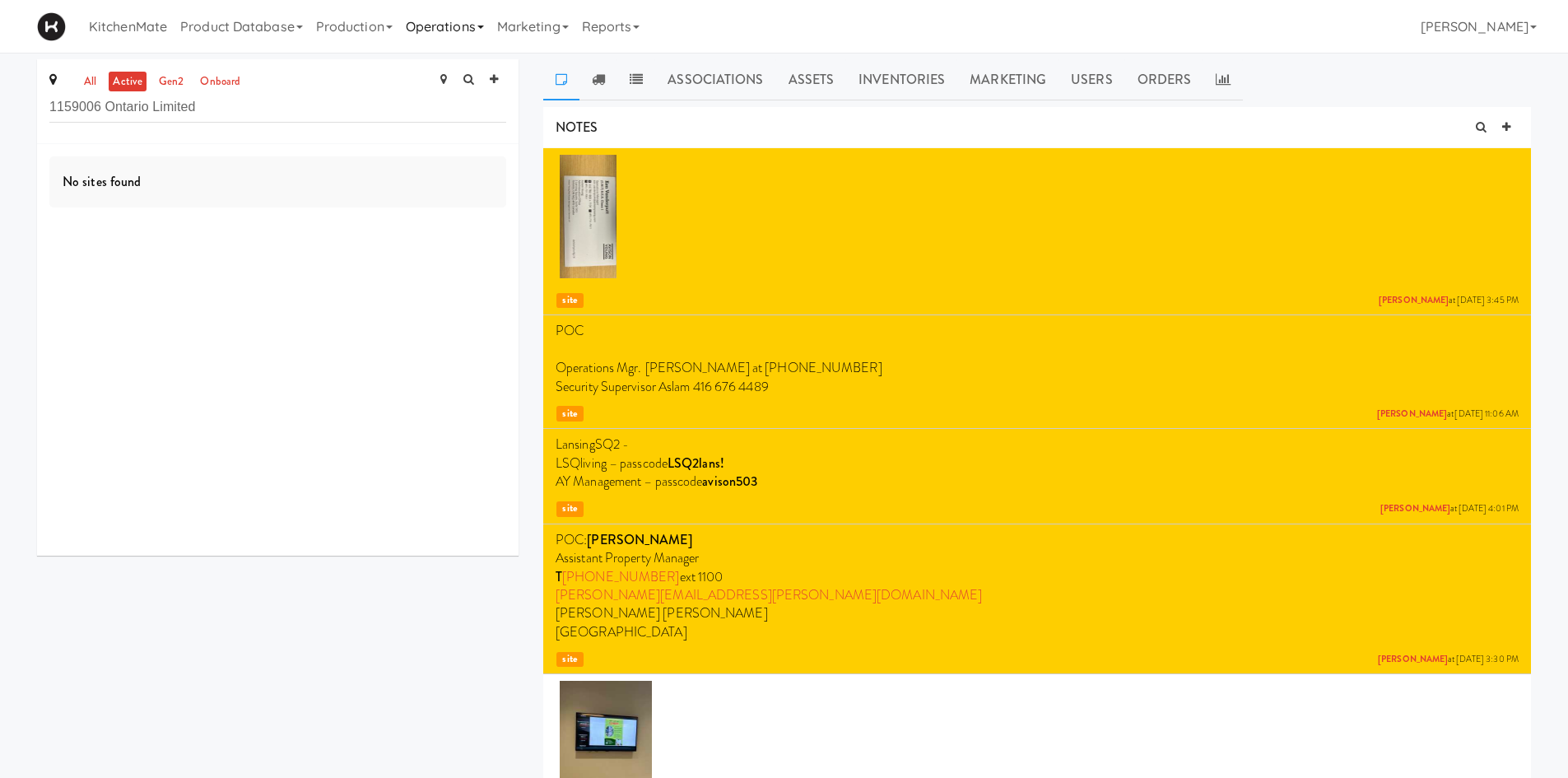
click at [485, 29] on link "Operations" at bounding box center [445, 26] width 91 height 52
click at [462, 107] on link "Companies" at bounding box center [465, 101] width 132 height 29
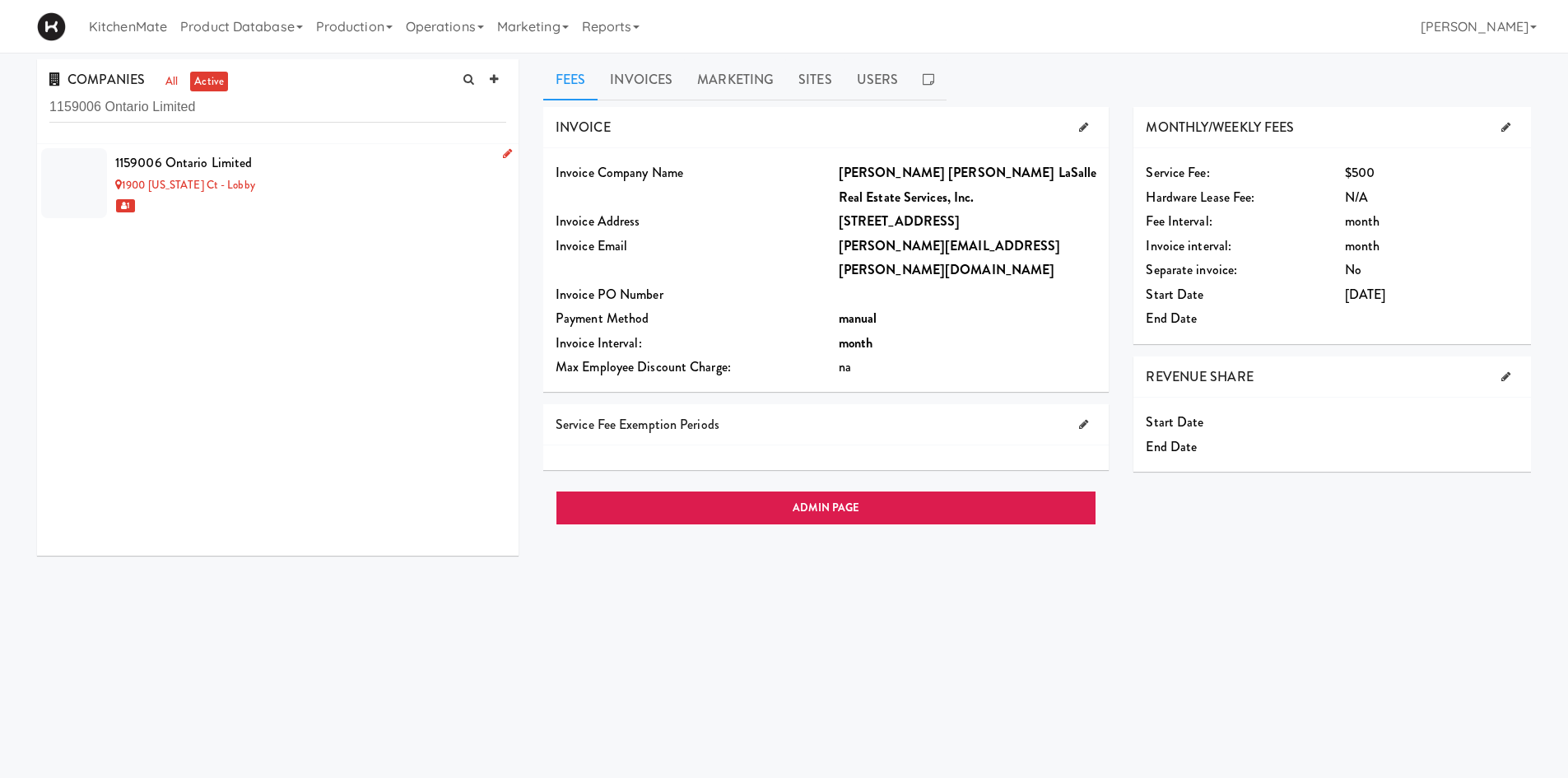
click at [224, 171] on div "1159006 Ontario Limited" at bounding box center [310, 163] width 391 height 25
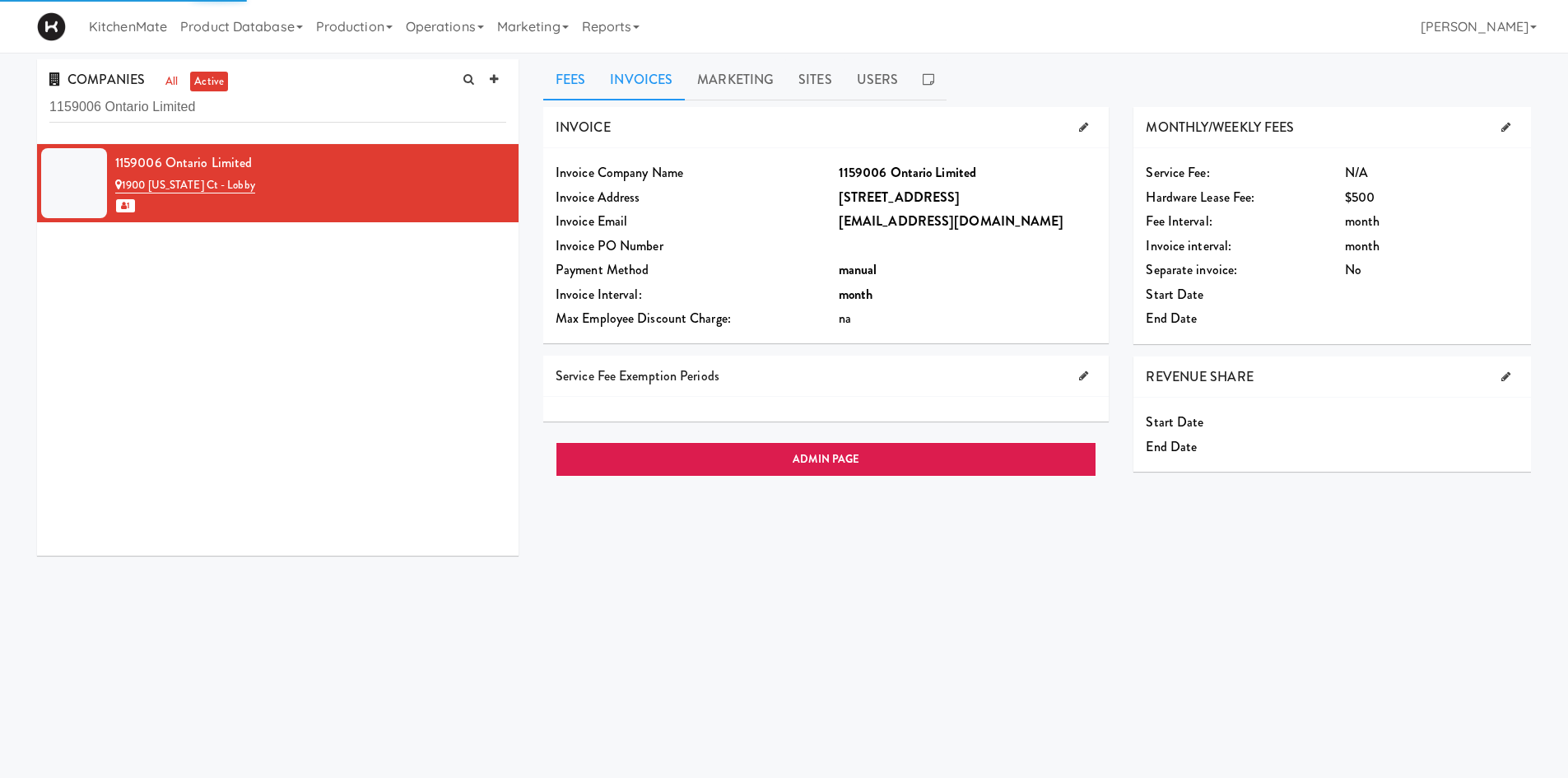
click at [648, 89] on link "Invoices" at bounding box center [641, 79] width 87 height 41
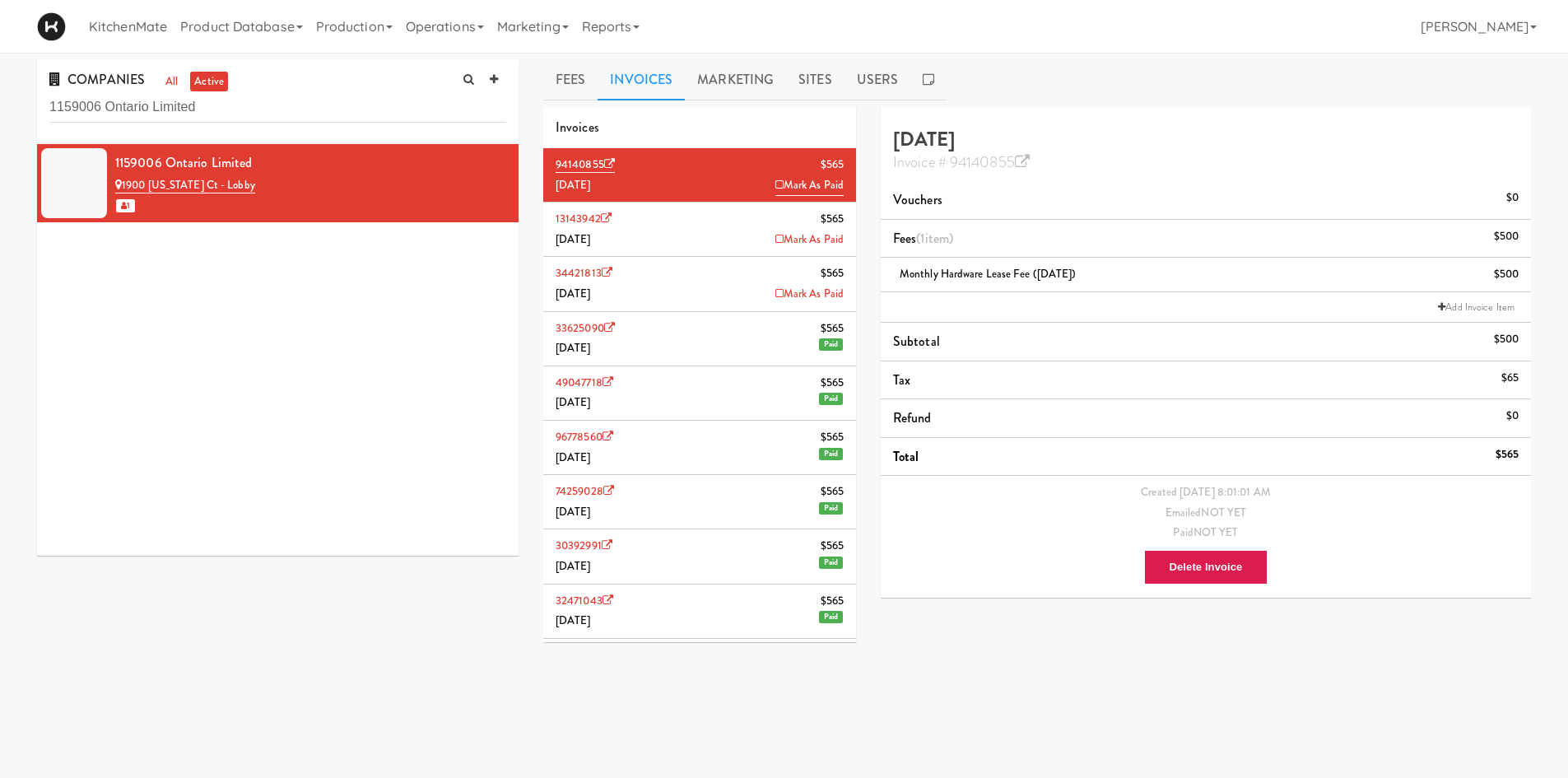
click at [726, 235] on li "13143942 $565 August 2025 Mark As Paid" at bounding box center [699, 229] width 313 height 54
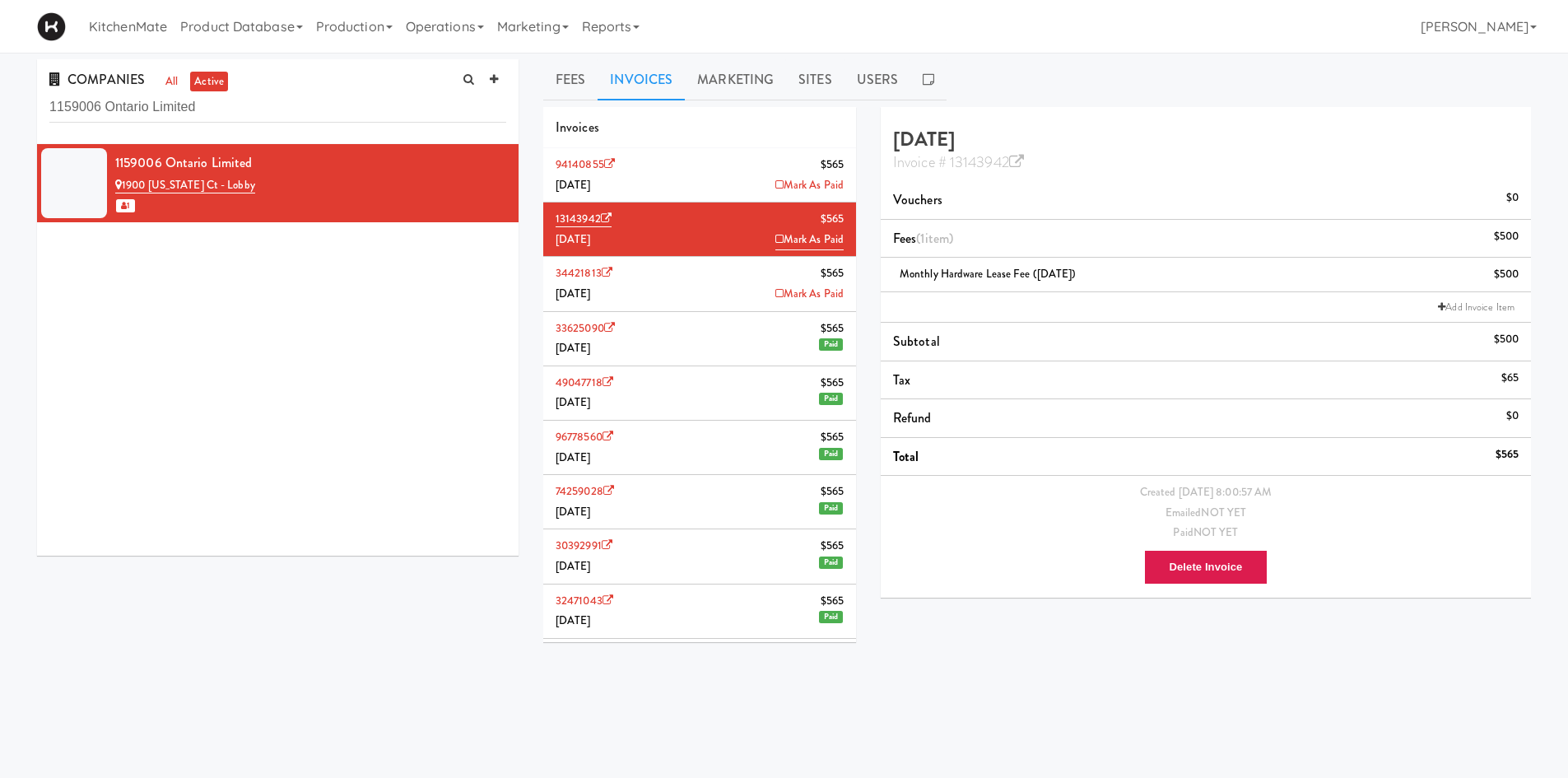
click at [727, 175] on li "94140855 $565 September 2025 Mark As Paid" at bounding box center [699, 175] width 313 height 54
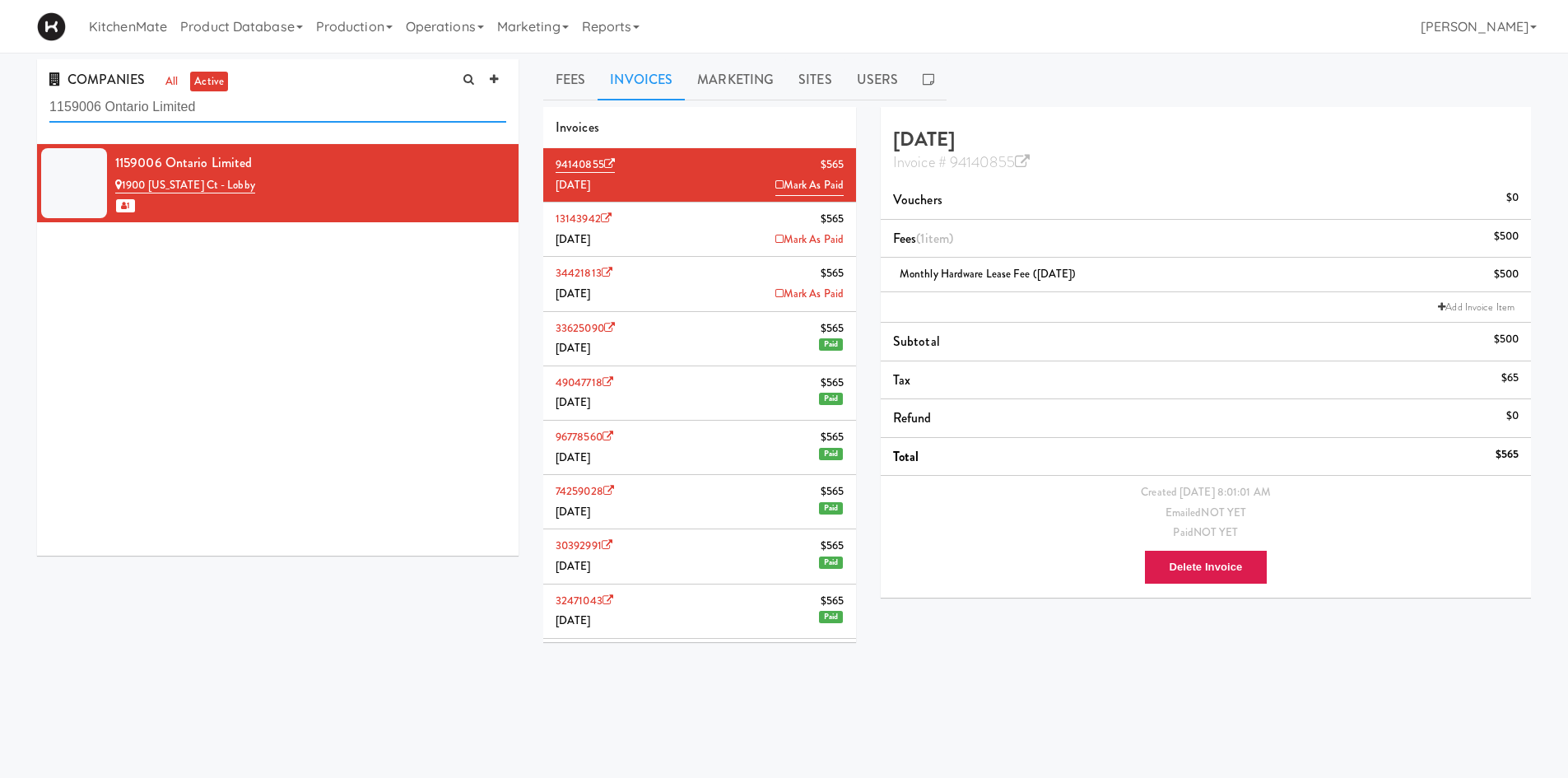
click at [369, 113] on input "1159006 Ontario Limited" at bounding box center [278, 107] width 456 height 30
paste input "2509225 Ontario Inc (Avison Young)"
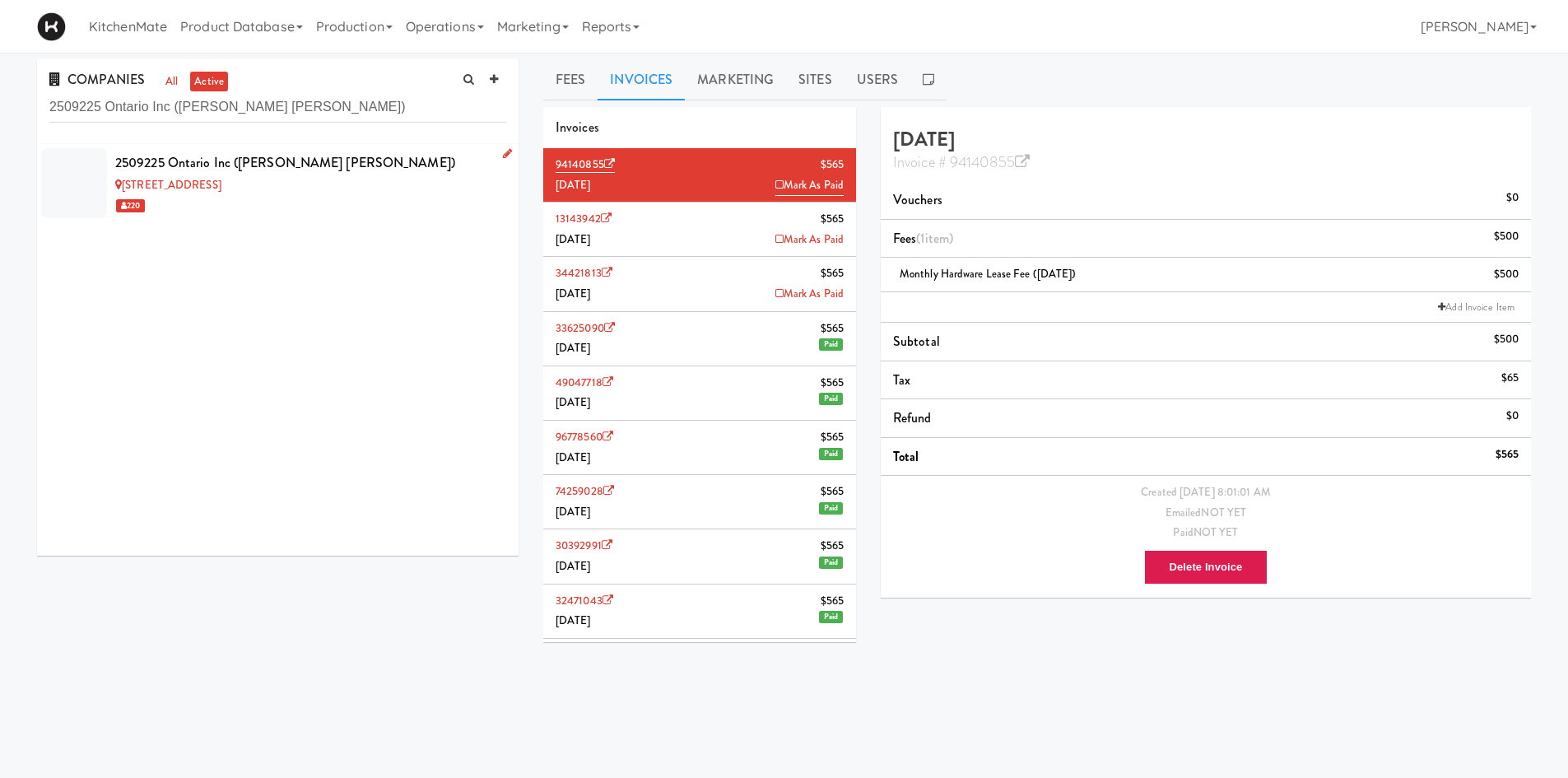
click at [346, 179] on div "2 Lansing Square" at bounding box center [310, 185] width 391 height 21
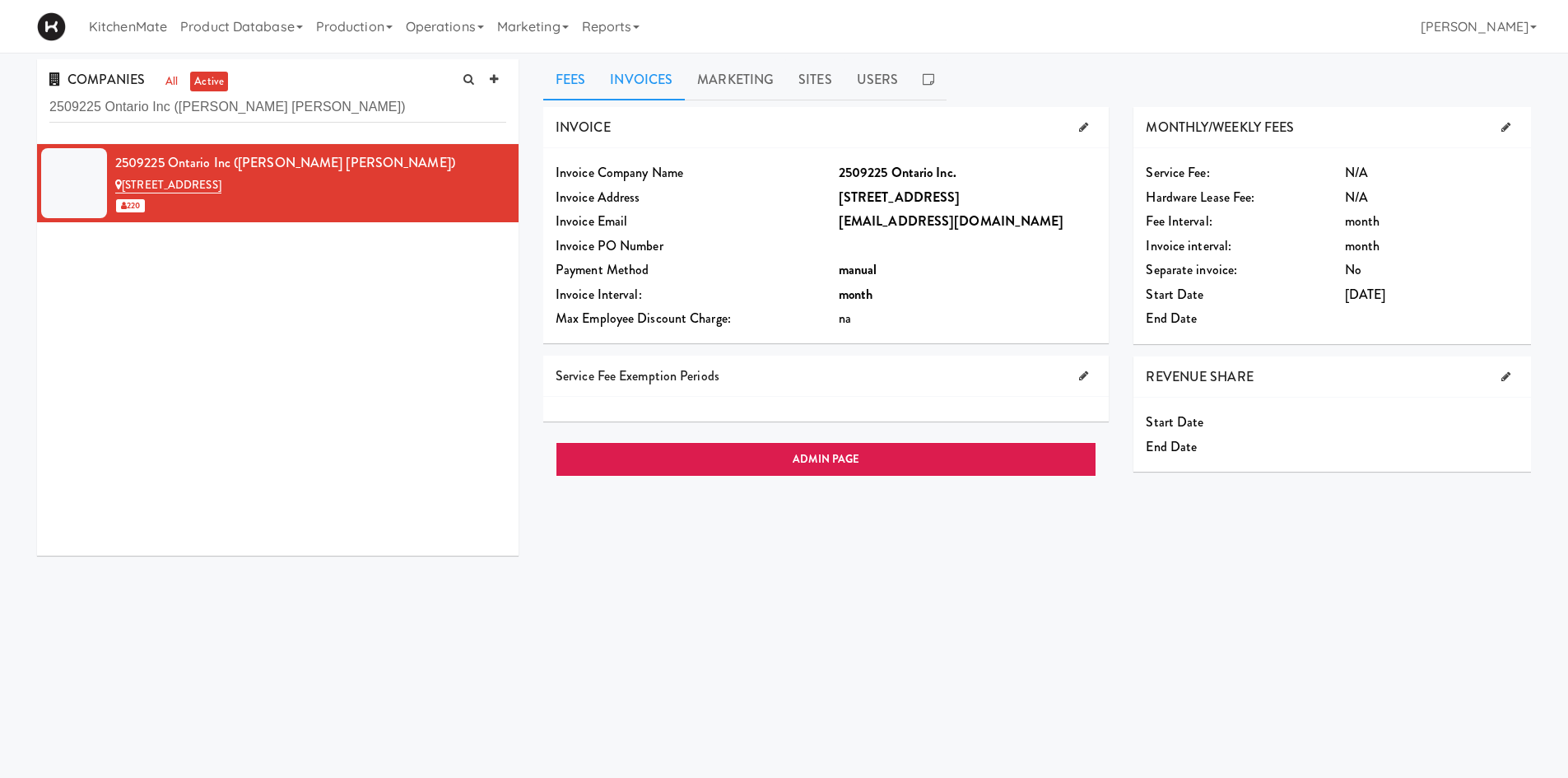
click at [685, 84] on link "Marketing" at bounding box center [735, 79] width 101 height 41
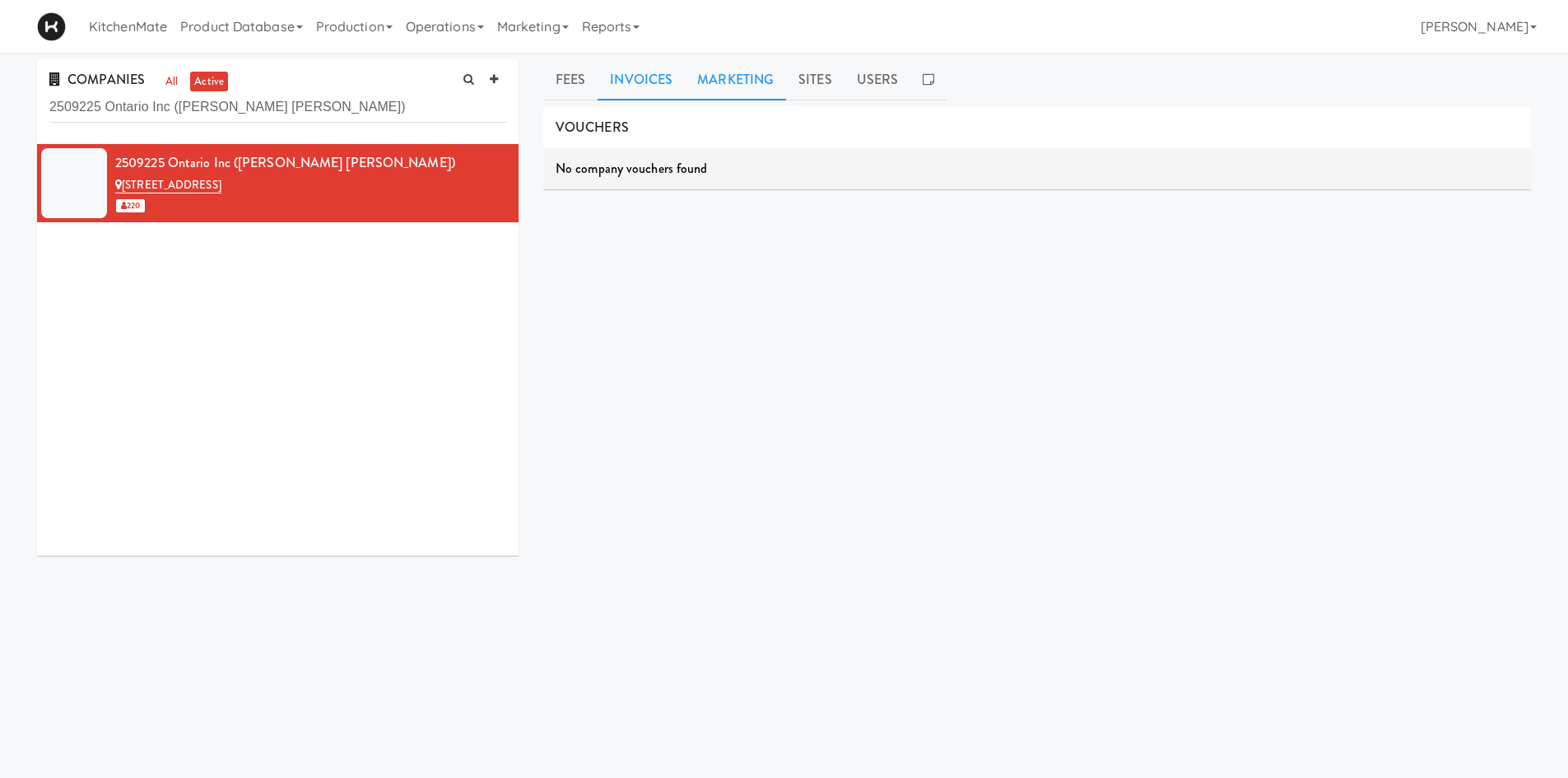
click at [666, 83] on link "Invoices" at bounding box center [641, 79] width 87 height 41
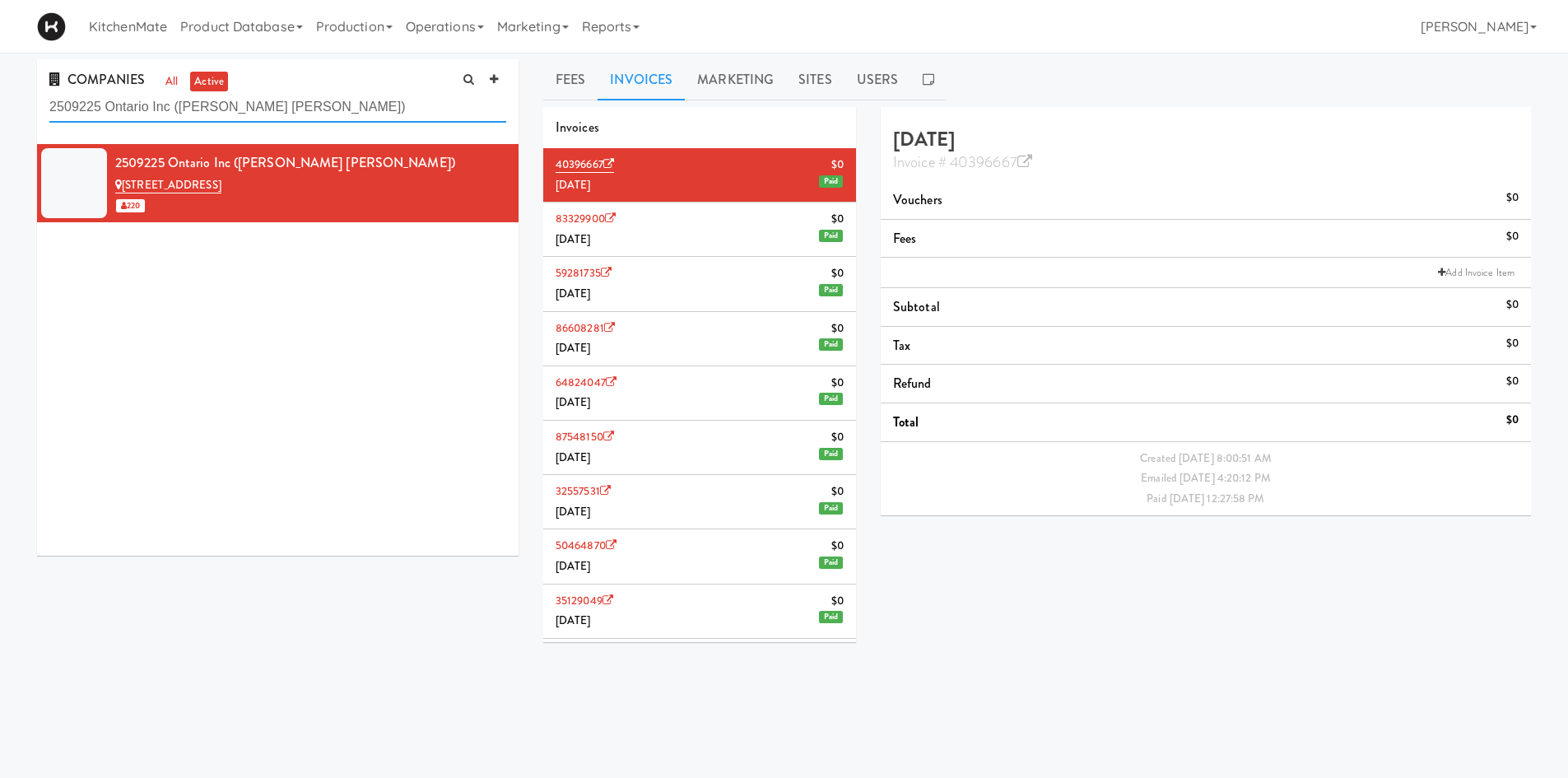
click at [279, 107] on input "2509225 Ontario Inc (Avison Young)" at bounding box center [278, 107] width 456 height 30
paste input "AbbVie Corporation"
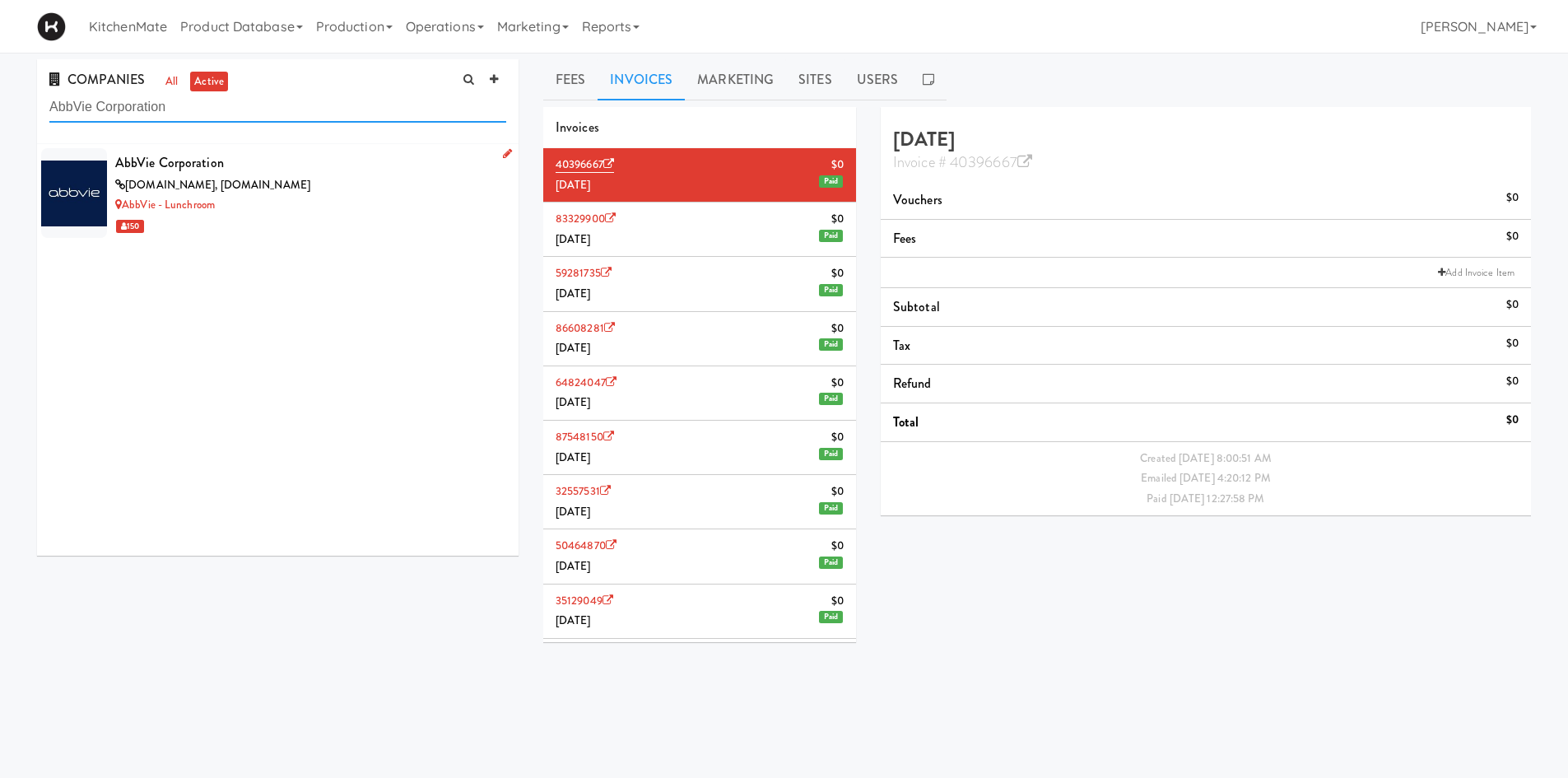
type input "AbbVie Corporation"
click at [346, 176] on div "abbvie.com, allergan.com" at bounding box center [310, 185] width 391 height 21
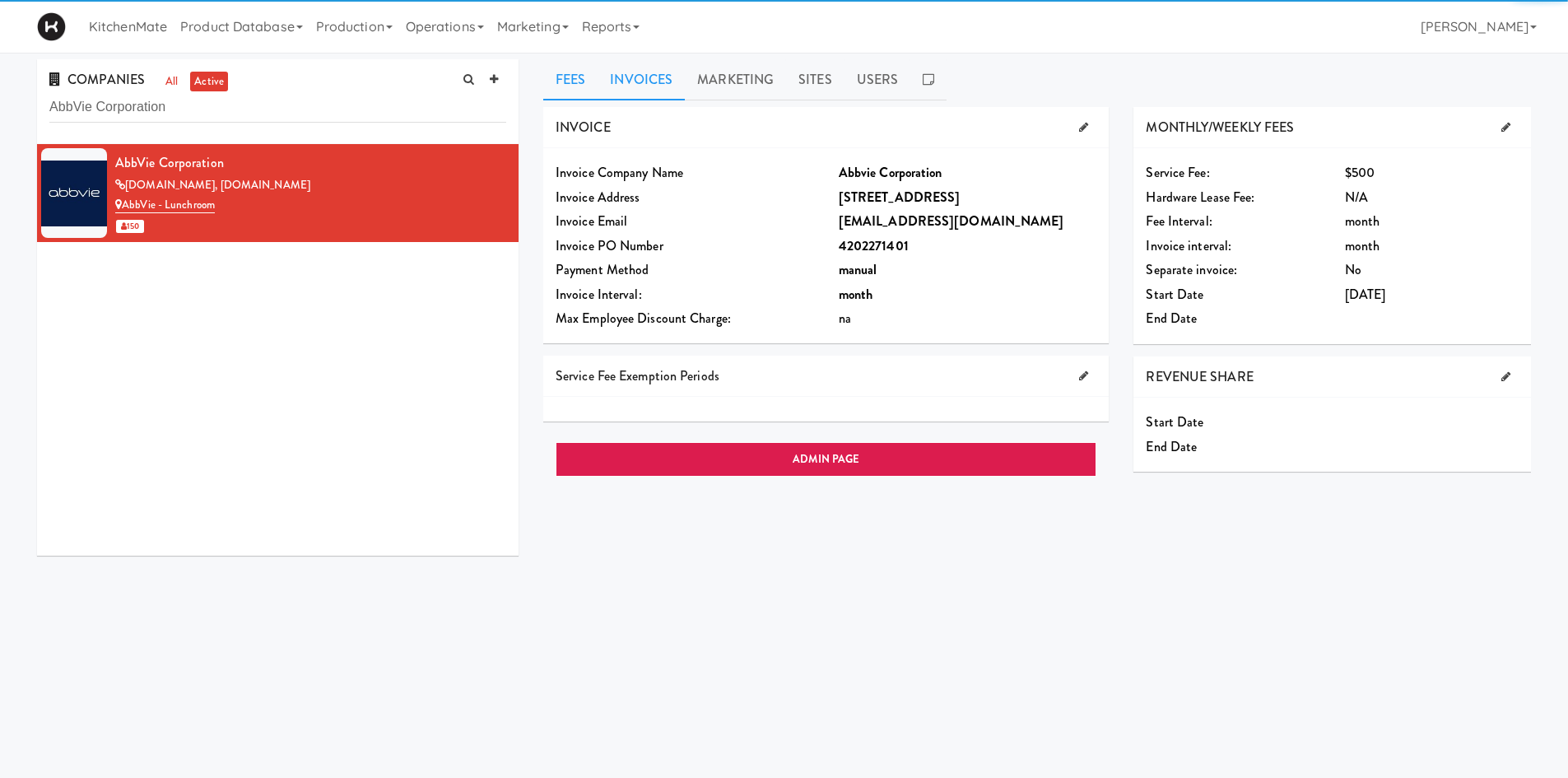
click at [654, 84] on link "Invoices" at bounding box center [641, 79] width 87 height 41
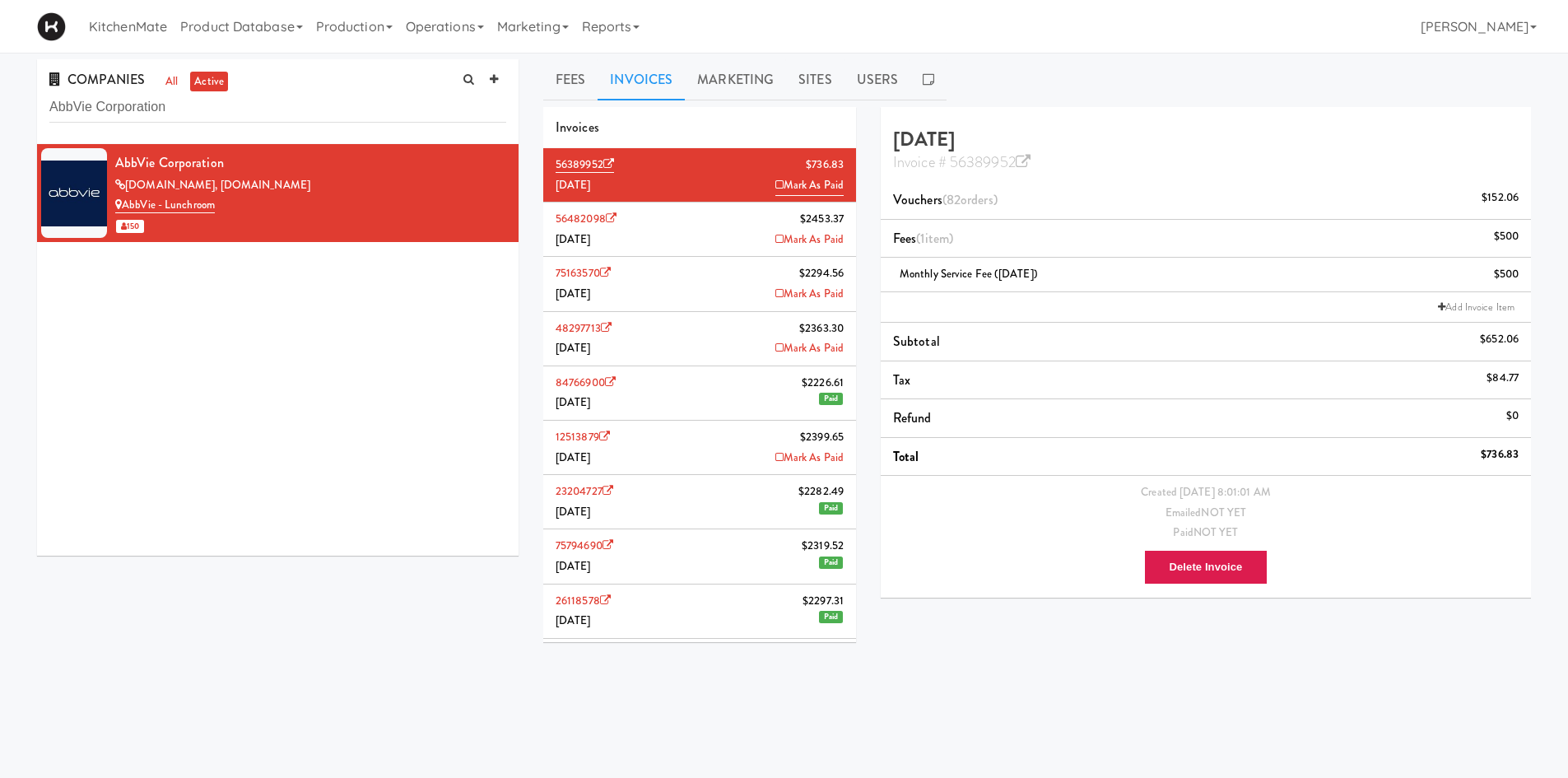
click at [707, 254] on li "56482098 $2453.37 August 2025 Mark As Paid" at bounding box center [699, 229] width 313 height 54
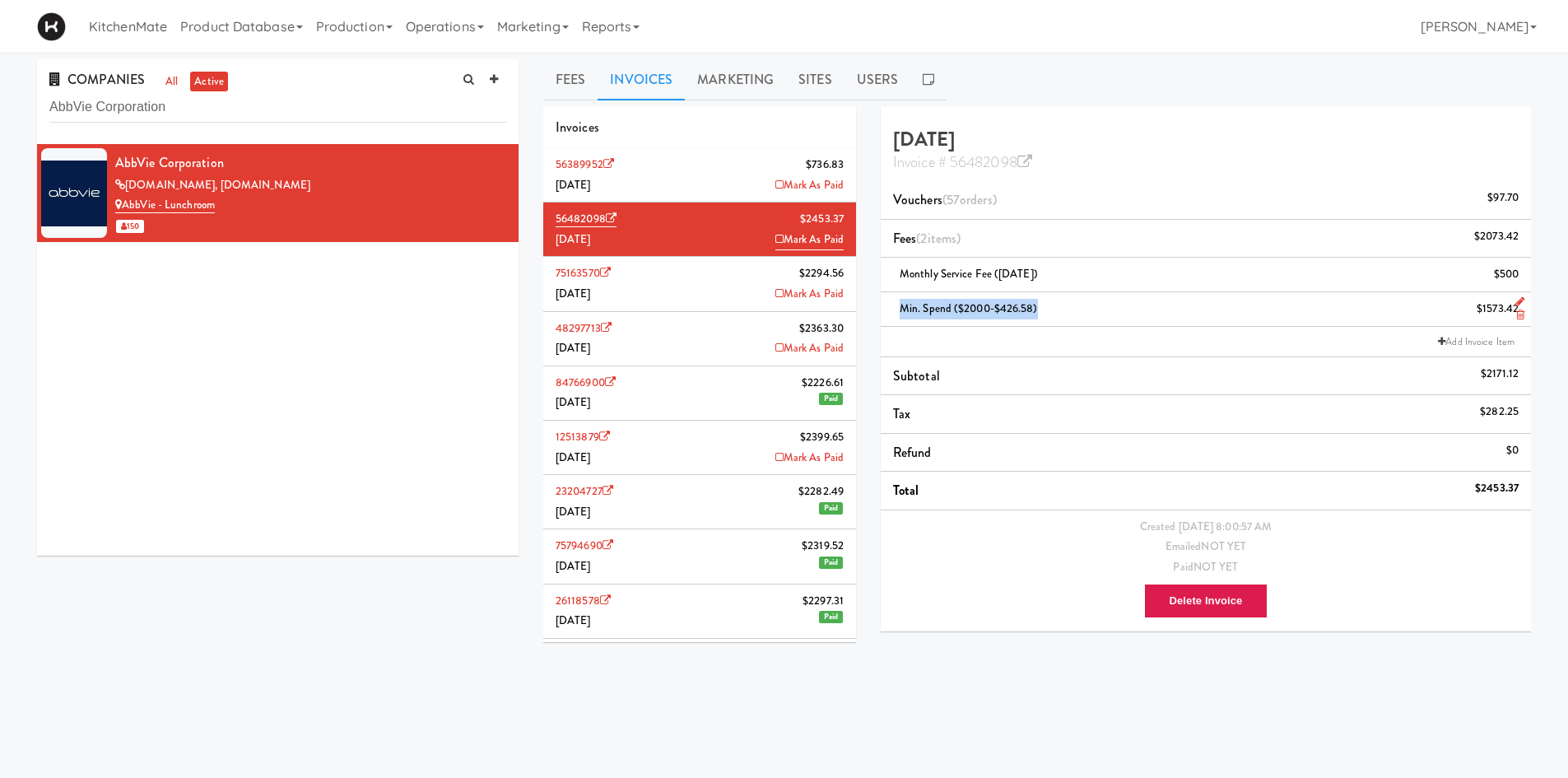
drag, startPoint x: 1036, startPoint y: 303, endPoint x: 892, endPoint y: 316, distance: 144.6
click at [893, 316] on div "Min. Spend ($2000-$426.58) $1573.42" at bounding box center [1206, 309] width 626 height 21
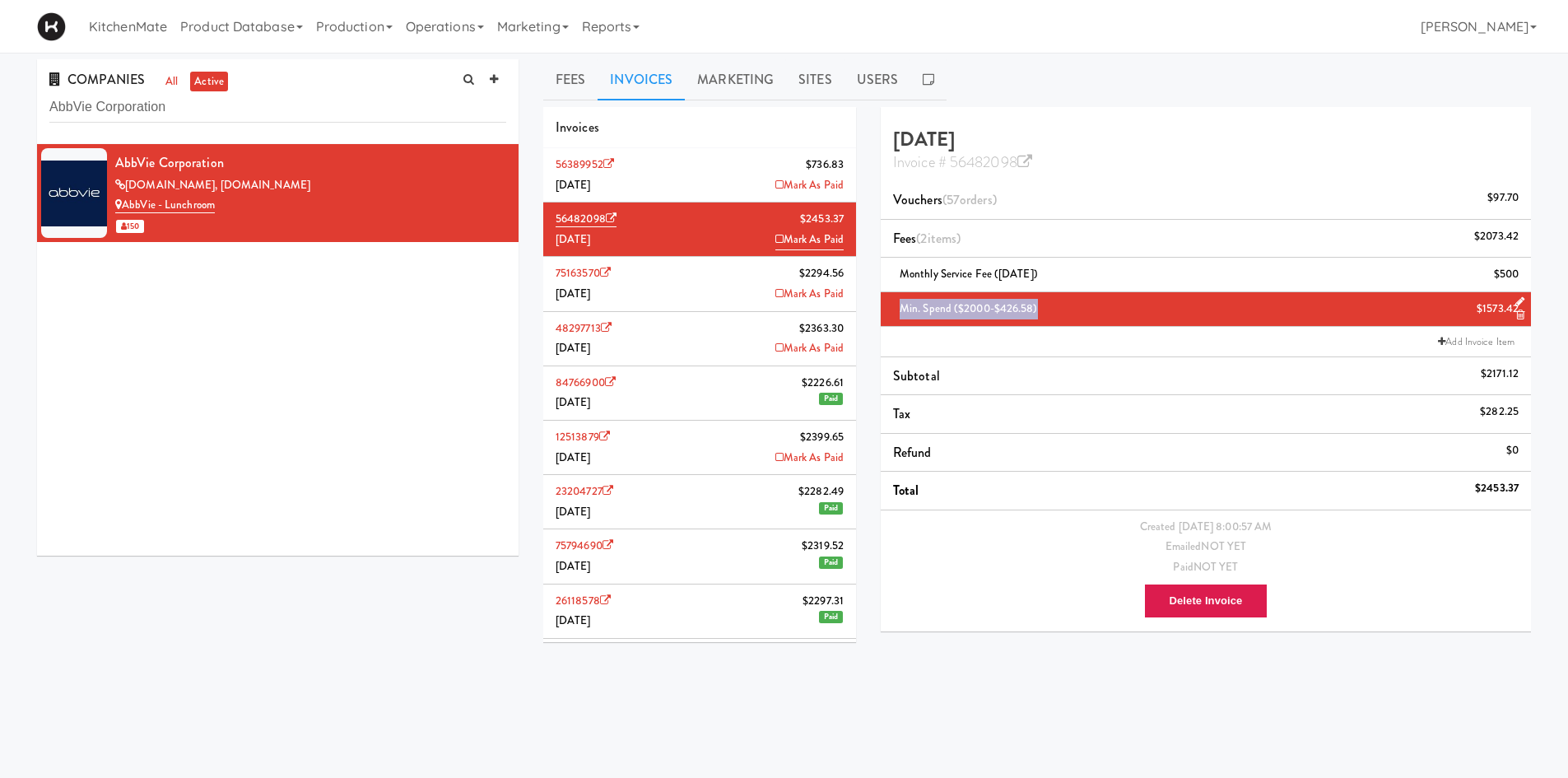
copy span "Min. Spend ($2000-$426.58)"
click at [711, 168] on li "56389952 $736.83 September 2025 Mark As Paid" at bounding box center [699, 175] width 313 height 54
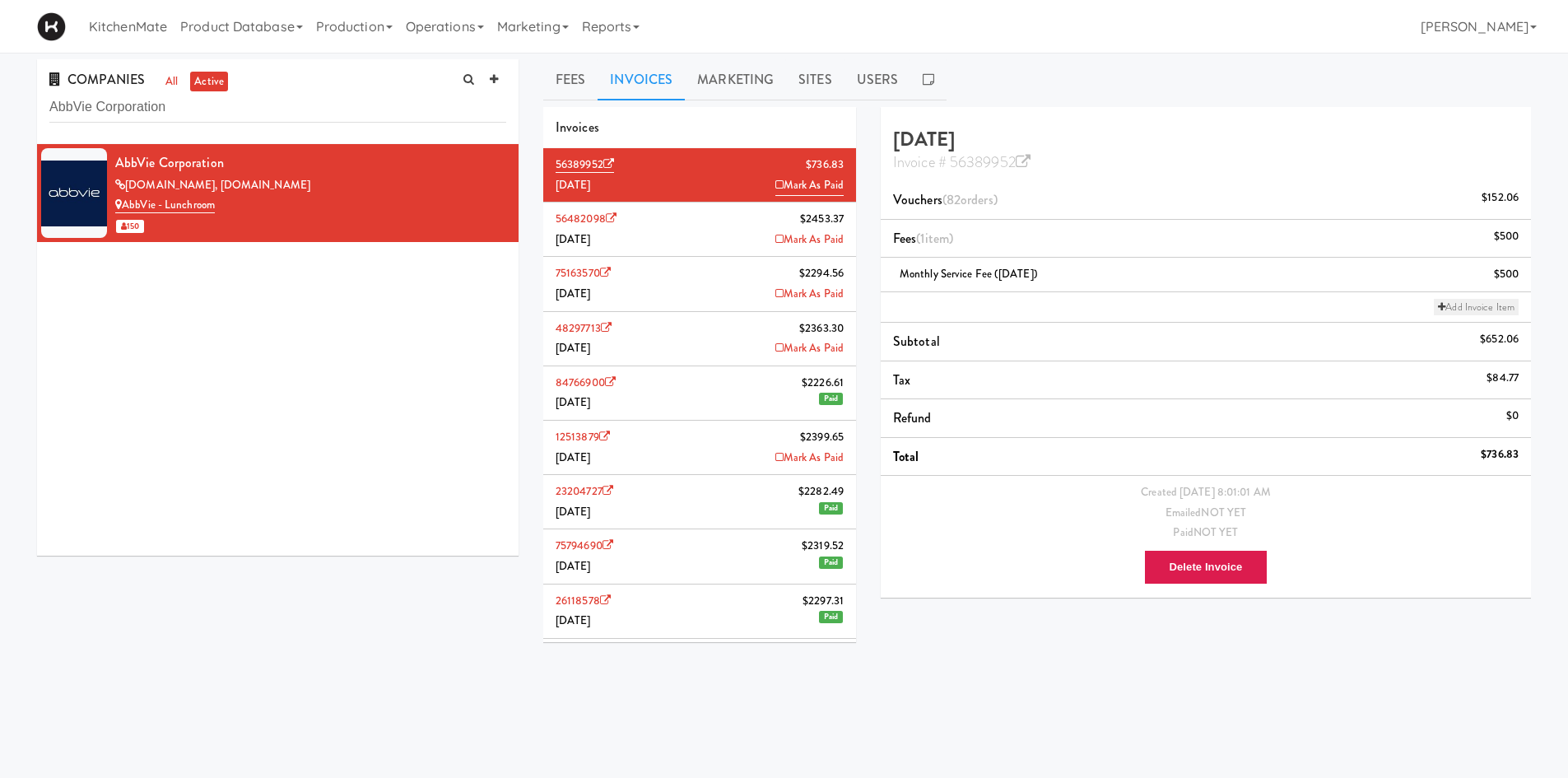
click at [1460, 306] on link "Add Invoice Item" at bounding box center [1476, 306] width 85 height 16
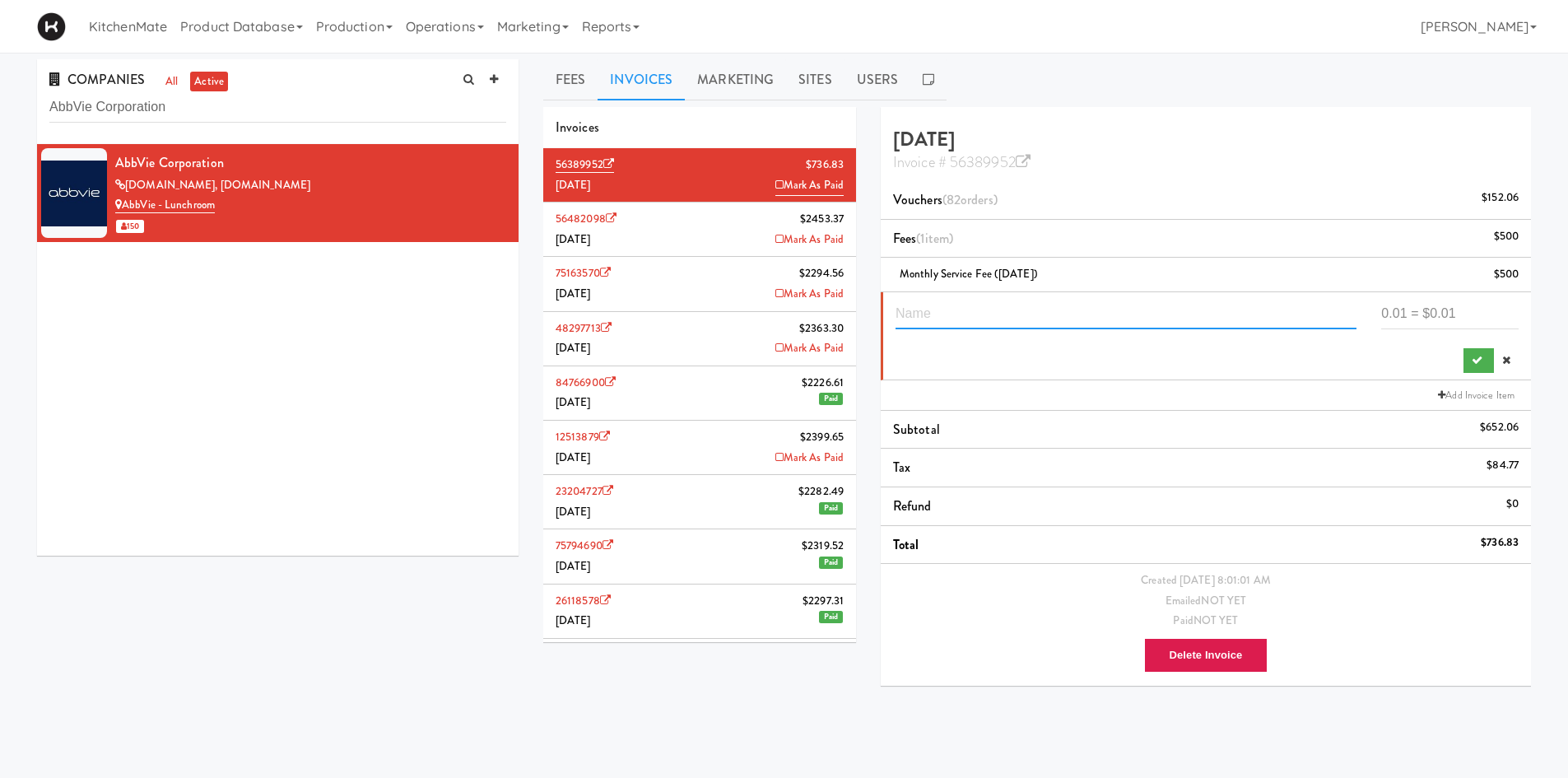
click at [1008, 316] on input "text" at bounding box center [1126, 314] width 461 height 30
paste input "Min. Spend ($2000-$426.58)"
click at [1036, 311] on input "Min. Spend ($2000-$426.58)" at bounding box center [1126, 314] width 461 height 30
type input "Min. Spend ($2000-$)"
